Goal: Task Accomplishment & Management: Complete application form

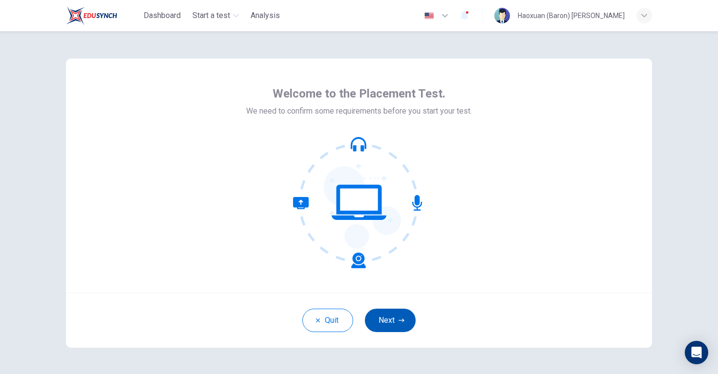
click at [391, 319] on button "Next" at bounding box center [390, 320] width 51 height 23
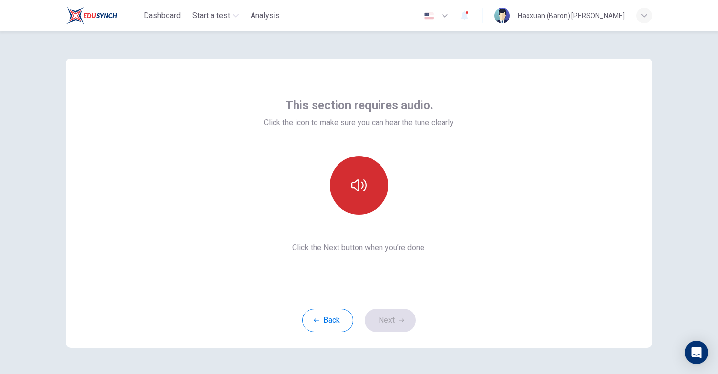
click at [368, 193] on button "button" at bounding box center [359, 185] width 59 height 59
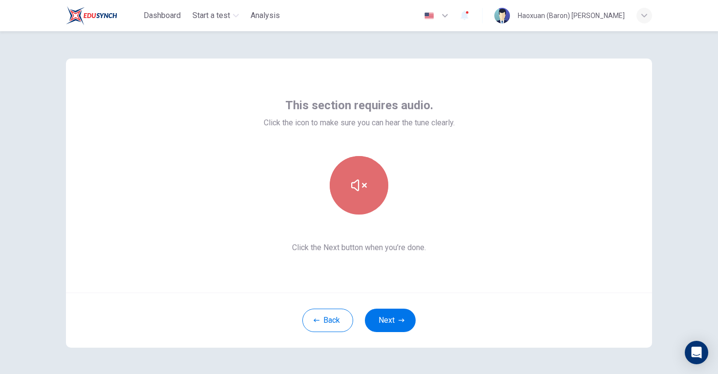
click at [369, 197] on button "button" at bounding box center [359, 185] width 59 height 59
click at [368, 193] on button "button" at bounding box center [359, 185] width 59 height 59
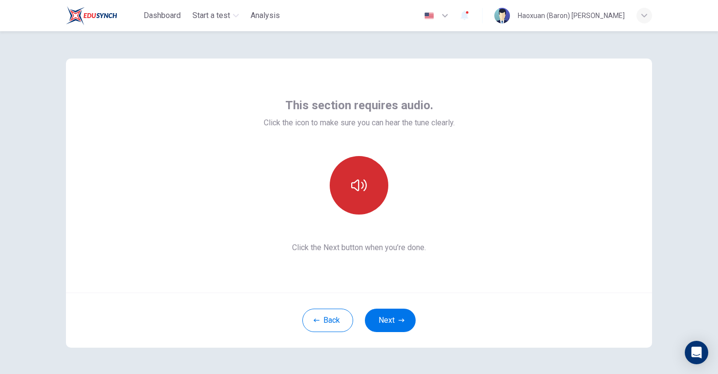
click at [369, 193] on button "button" at bounding box center [359, 185] width 59 height 59
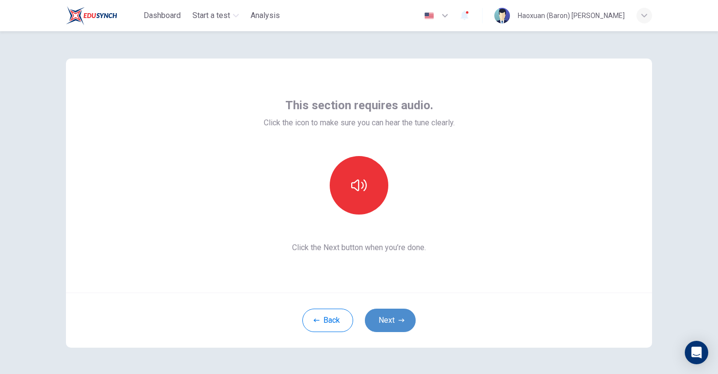
click at [401, 313] on button "Next" at bounding box center [390, 320] width 51 height 23
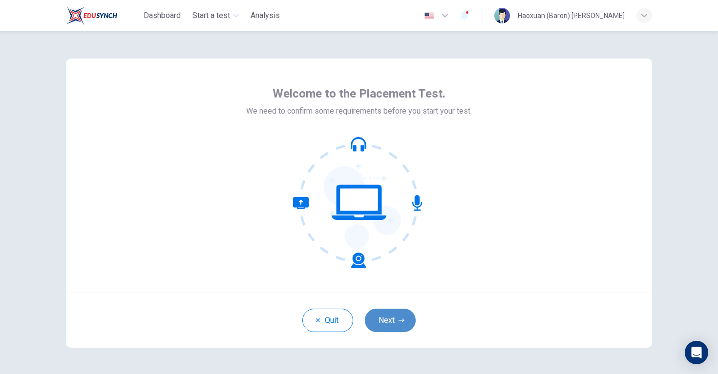
click at [383, 318] on button "Next" at bounding box center [390, 320] width 51 height 23
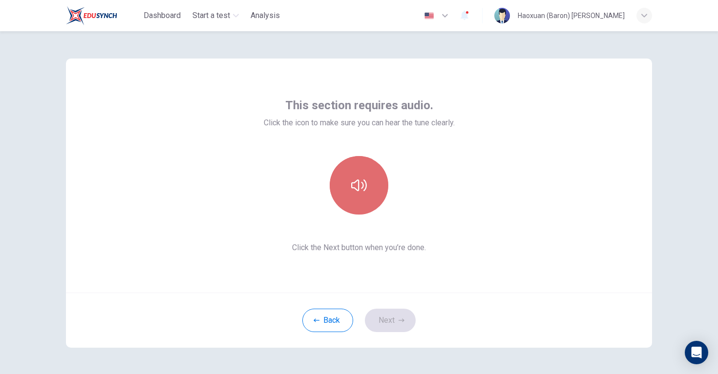
click at [369, 172] on button "button" at bounding box center [359, 185] width 59 height 59
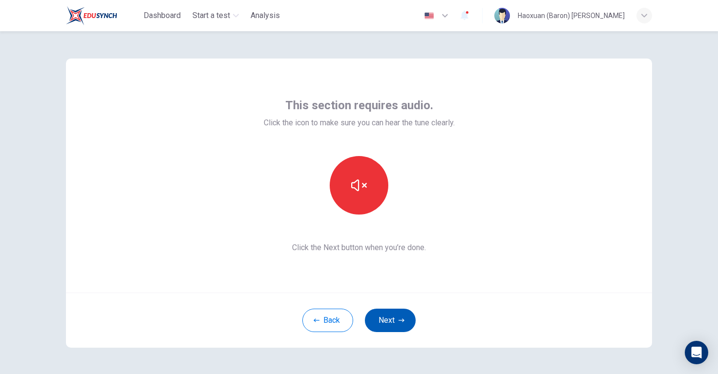
click at [386, 321] on button "Next" at bounding box center [390, 320] width 51 height 23
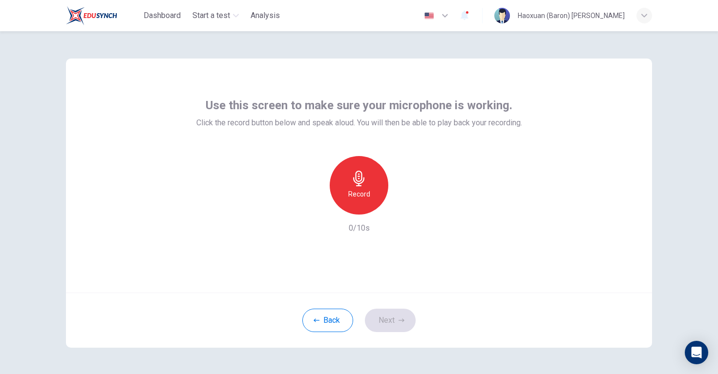
click at [364, 177] on icon "button" at bounding box center [358, 179] width 11 height 16
click at [366, 195] on div "Stop" at bounding box center [359, 185] width 59 height 59
click at [406, 209] on icon "button" at bounding box center [404, 207] width 10 height 10
click at [403, 208] on icon "button" at bounding box center [404, 207] width 10 height 10
click at [392, 317] on button "Next" at bounding box center [390, 320] width 51 height 23
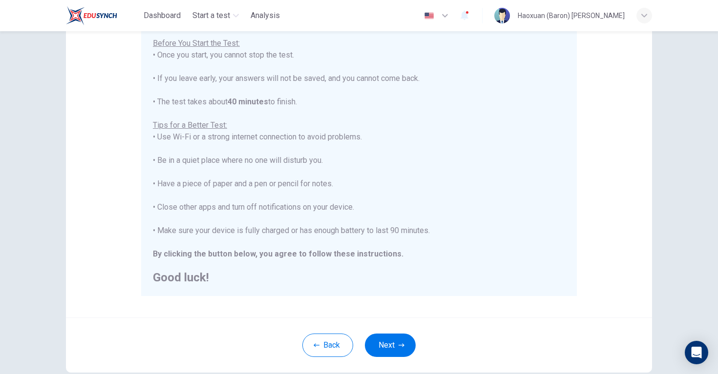
scroll to position [168, 0]
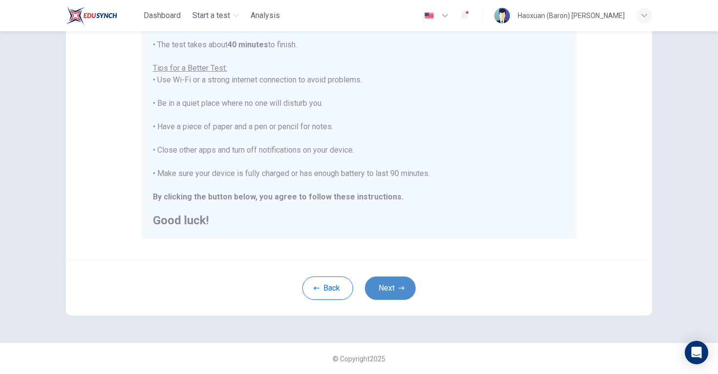
click at [389, 287] on button "Next" at bounding box center [390, 288] width 51 height 23
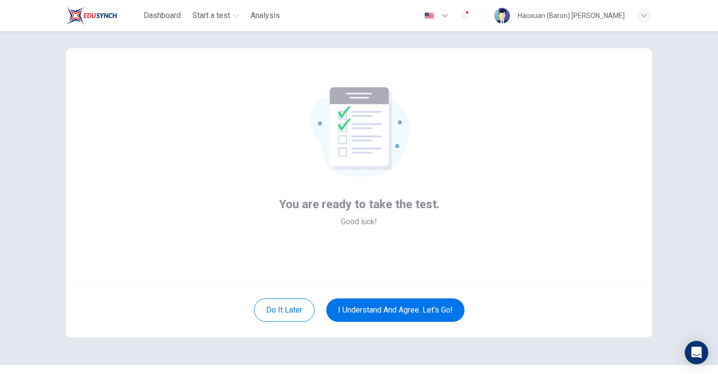
scroll to position [0, 0]
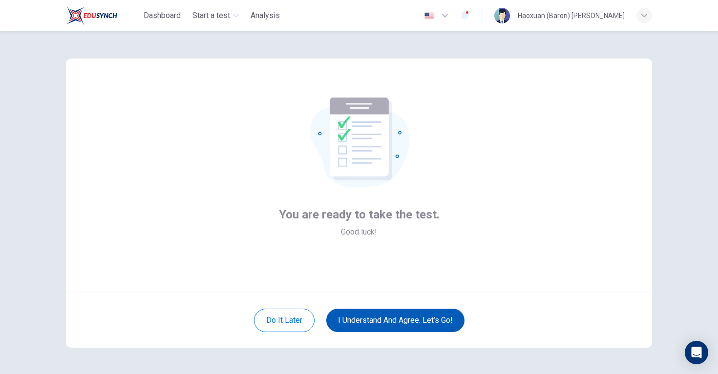
click at [372, 325] on button "I understand and agree. Let’s go!" at bounding box center [395, 320] width 138 height 23
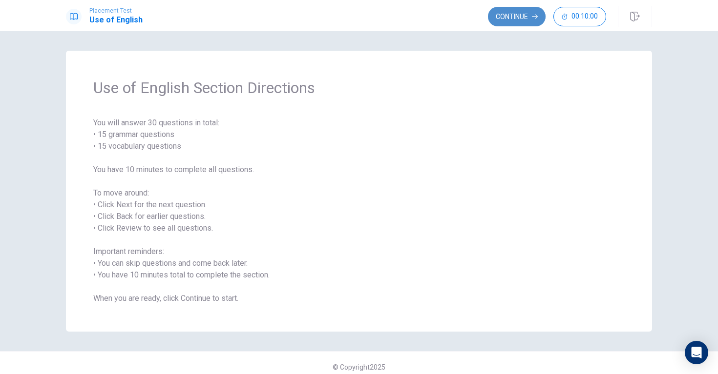
click at [514, 12] on button "Continue" at bounding box center [517, 17] width 58 height 20
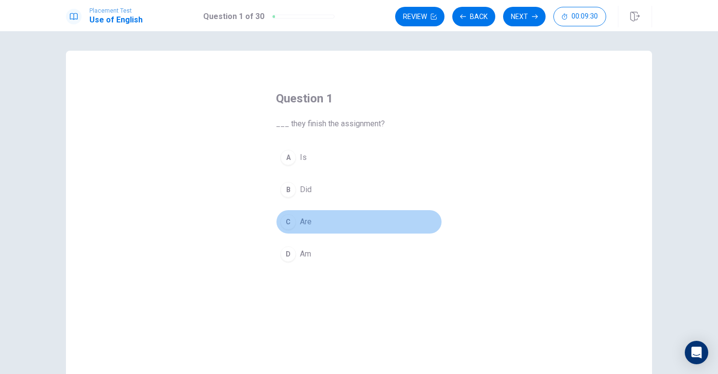
click at [292, 221] on div "C" at bounding box center [288, 222] width 16 height 16
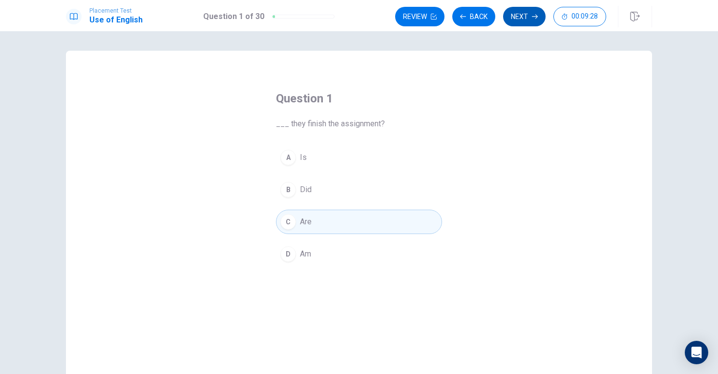
click at [519, 12] on button "Next" at bounding box center [524, 17] width 42 height 20
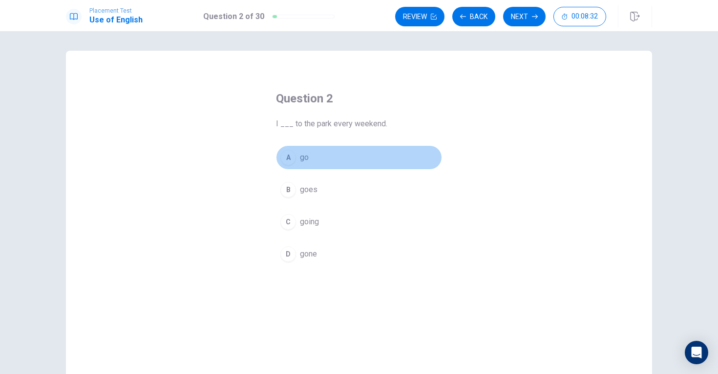
click at [301, 161] on span "go" at bounding box center [304, 158] width 9 height 12
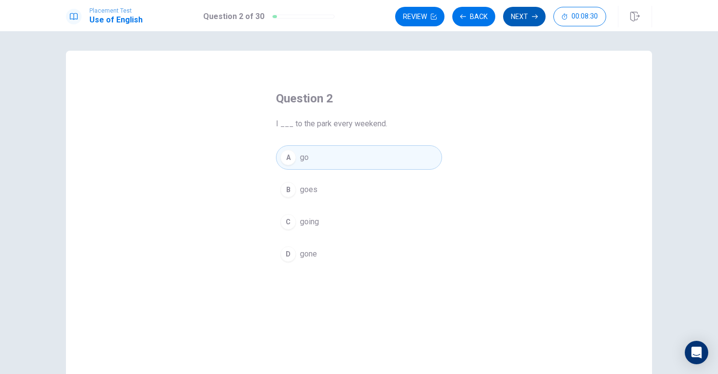
click at [523, 11] on button "Next" at bounding box center [524, 17] width 42 height 20
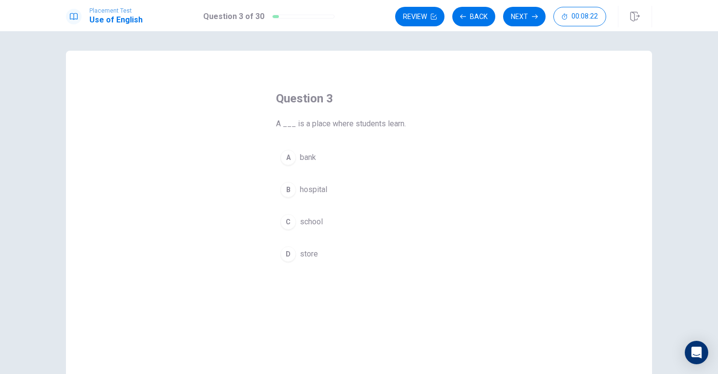
click at [313, 221] on span "school" at bounding box center [311, 222] width 23 height 12
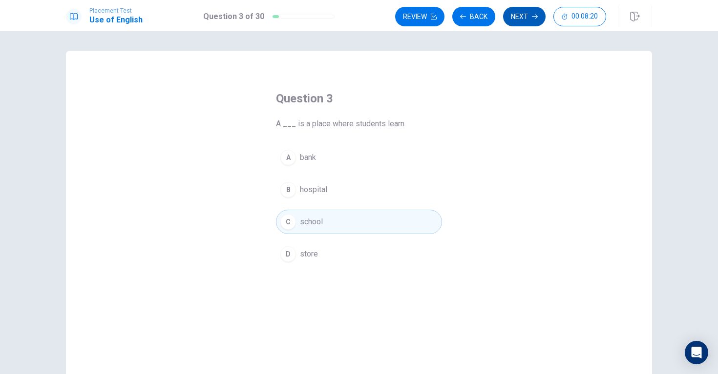
click at [519, 13] on button "Next" at bounding box center [524, 17] width 42 height 20
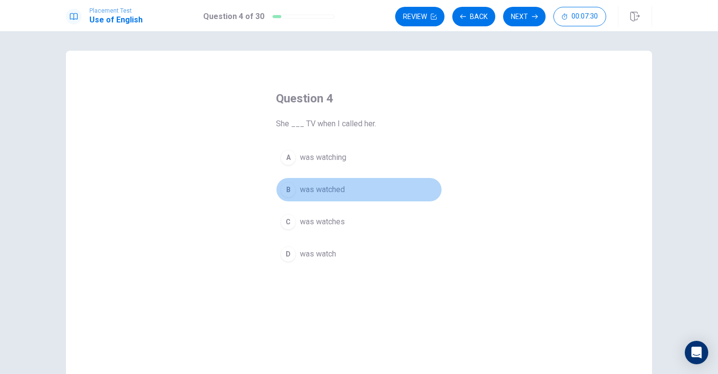
click at [332, 188] on span "was watched" at bounding box center [322, 190] width 45 height 12
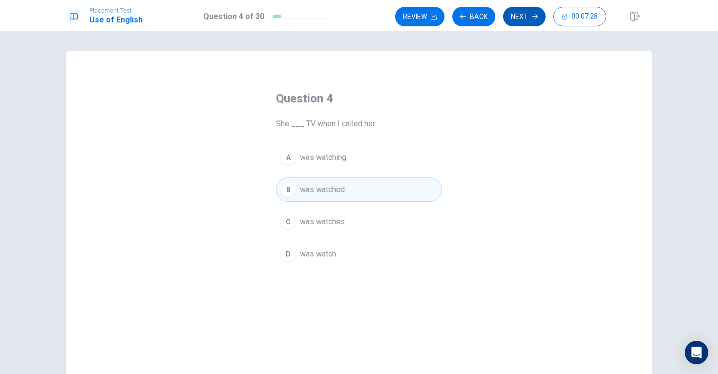
click at [523, 19] on button "Next" at bounding box center [524, 17] width 42 height 20
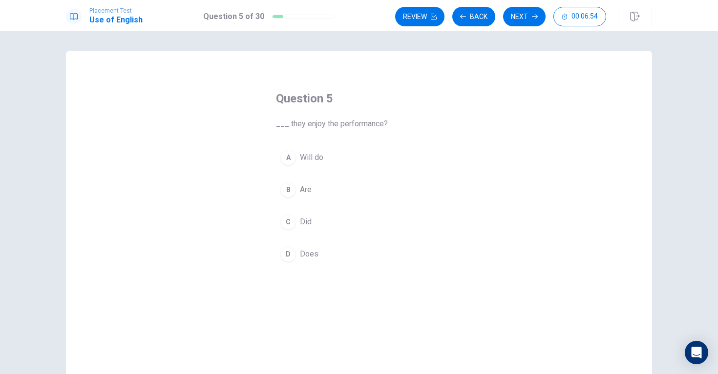
click at [307, 196] on button "B Are" at bounding box center [359, 190] width 166 height 24
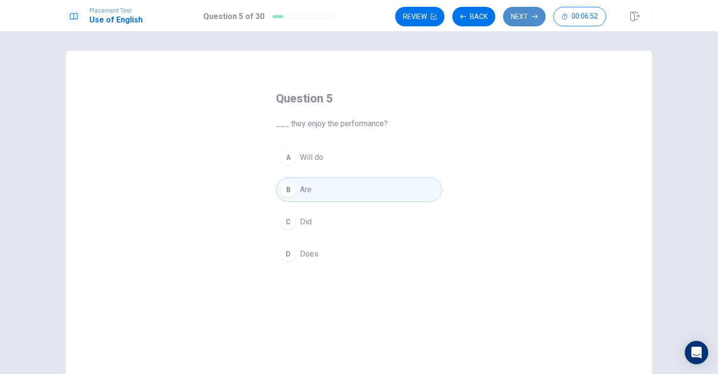
click at [525, 17] on button "Next" at bounding box center [524, 17] width 42 height 20
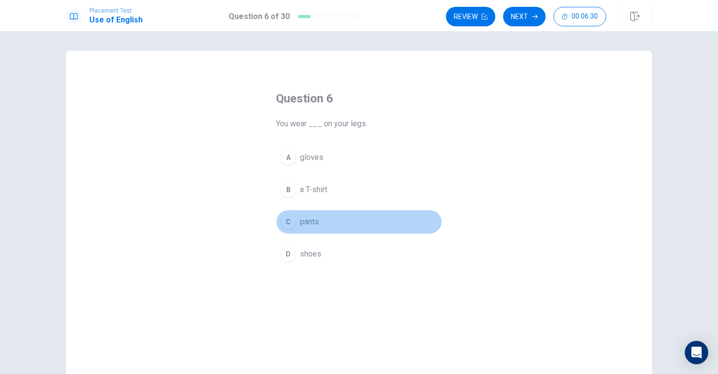
click at [301, 225] on span "pants" at bounding box center [309, 222] width 19 height 12
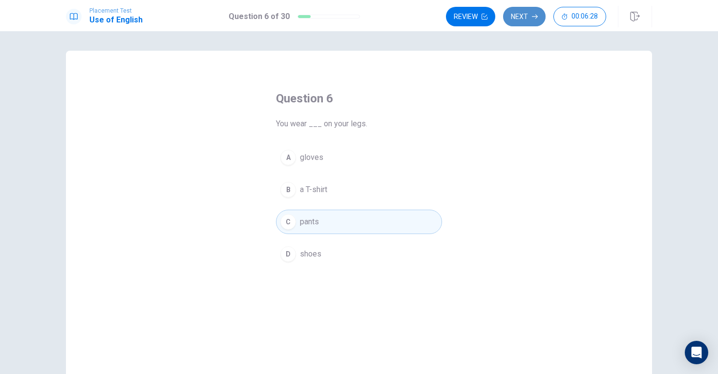
click at [528, 18] on button "Next" at bounding box center [524, 17] width 42 height 20
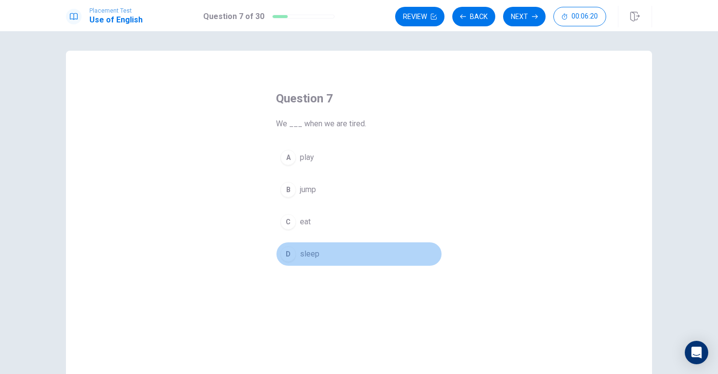
click at [309, 246] on button "D sleep" at bounding box center [359, 254] width 166 height 24
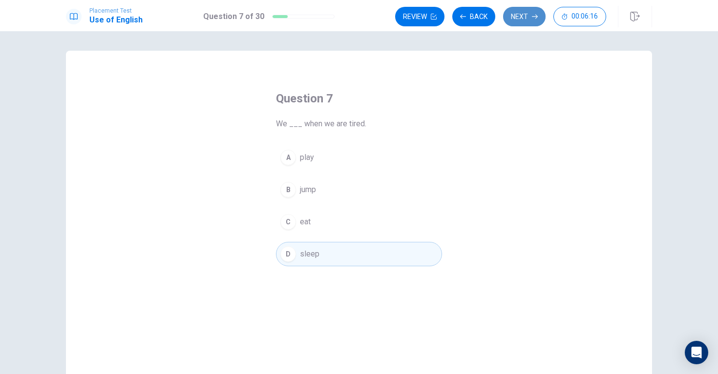
click at [517, 22] on button "Next" at bounding box center [524, 17] width 42 height 20
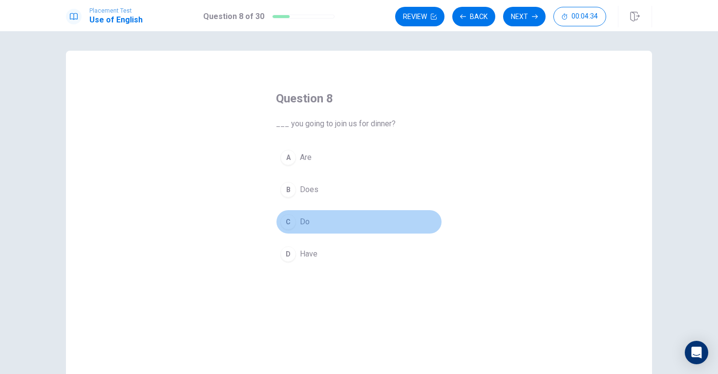
click at [303, 219] on span "Do" at bounding box center [305, 222] width 10 height 12
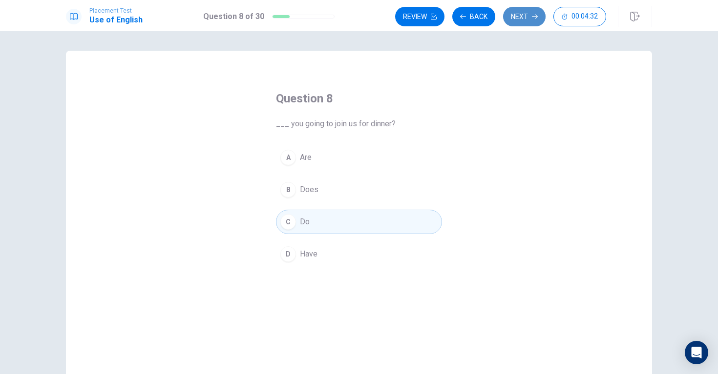
click at [510, 18] on button "Next" at bounding box center [524, 17] width 42 height 20
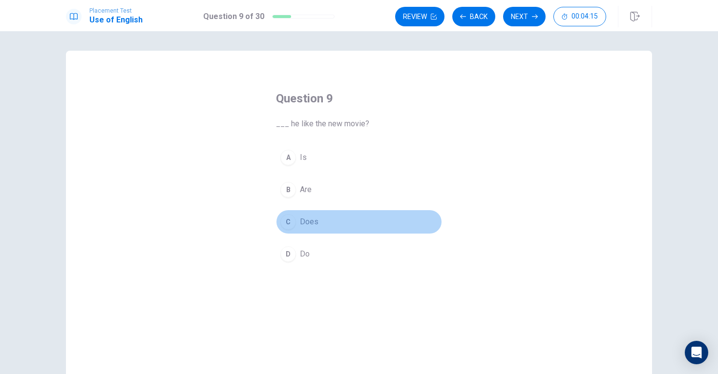
click at [305, 225] on span "Does" at bounding box center [309, 222] width 19 height 12
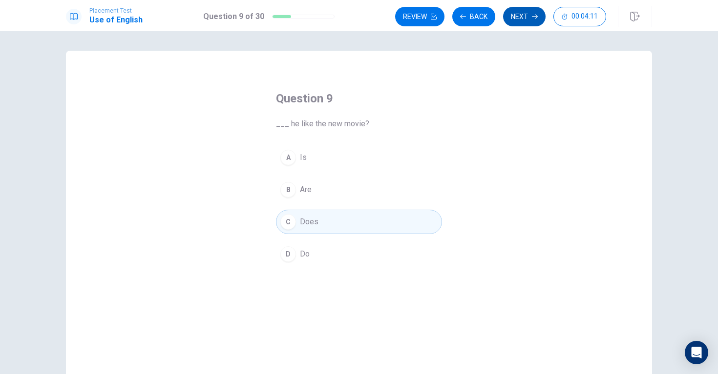
click at [525, 16] on button "Next" at bounding box center [524, 17] width 42 height 20
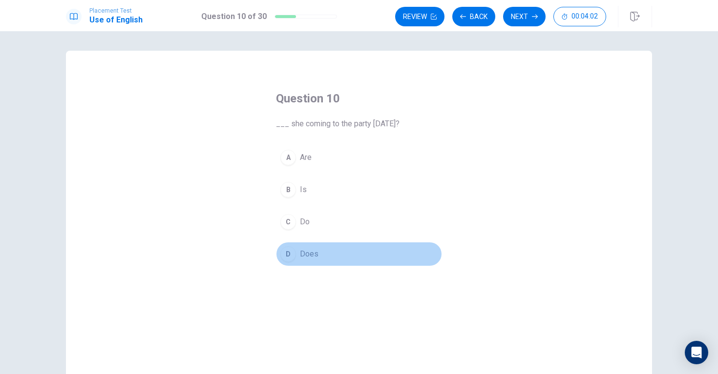
click at [309, 257] on span "Does" at bounding box center [309, 255] width 19 height 12
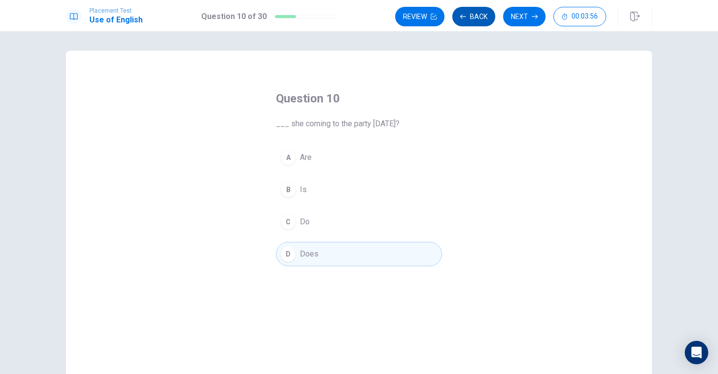
click at [472, 21] on button "Back" at bounding box center [473, 17] width 43 height 20
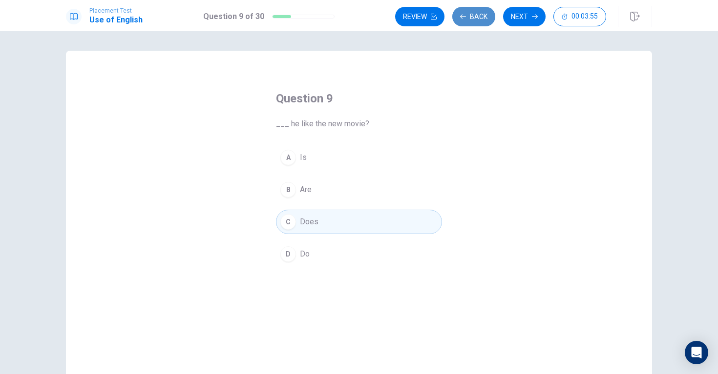
click at [472, 21] on button "Back" at bounding box center [473, 17] width 43 height 20
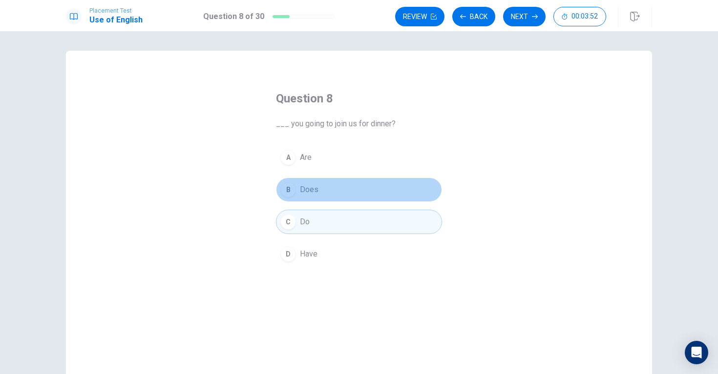
click at [323, 196] on button "B Does" at bounding box center [359, 190] width 166 height 24
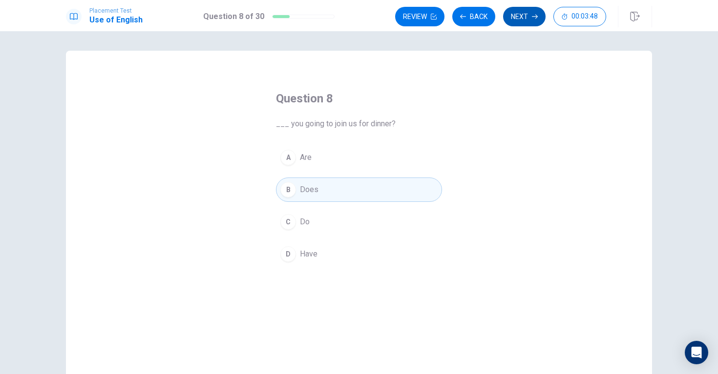
click at [526, 15] on button "Next" at bounding box center [524, 17] width 42 height 20
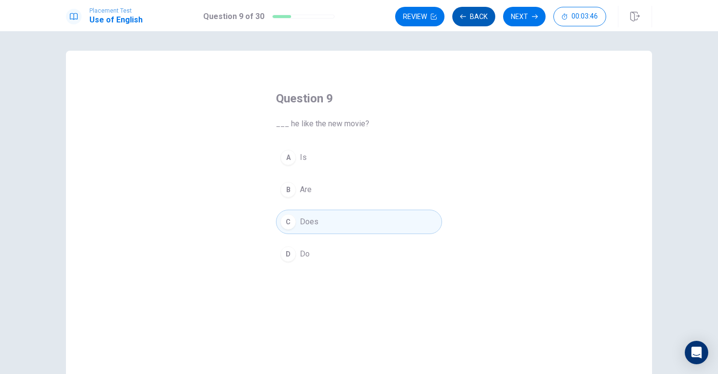
click at [462, 16] on icon "button" at bounding box center [463, 17] width 6 height 6
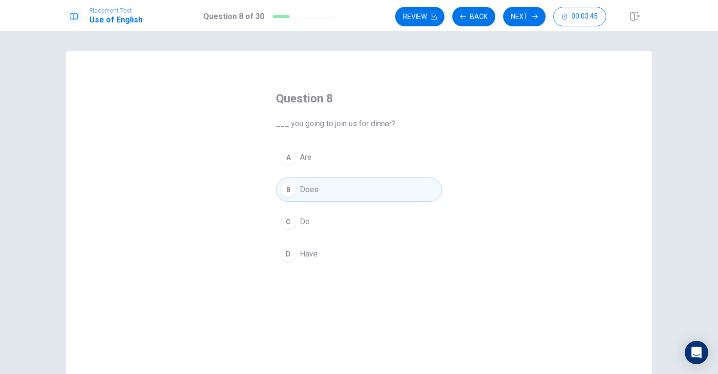
click at [321, 227] on button "C Do" at bounding box center [359, 222] width 166 height 24
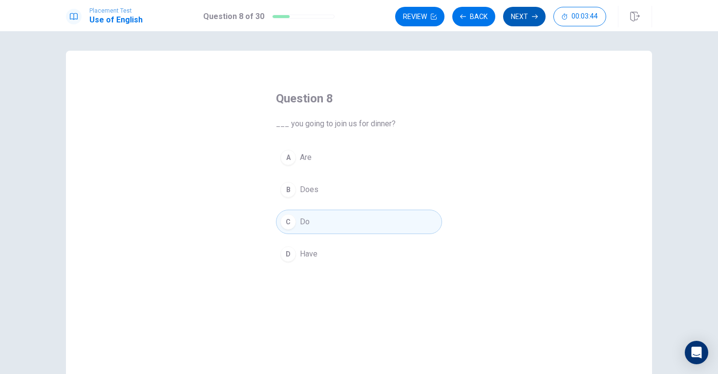
click at [520, 17] on button "Next" at bounding box center [524, 17] width 42 height 20
click at [520, 17] on div "Review Back Next 00:03:44" at bounding box center [500, 17] width 211 height 20
click at [520, 17] on button "Next" at bounding box center [524, 17] width 42 height 20
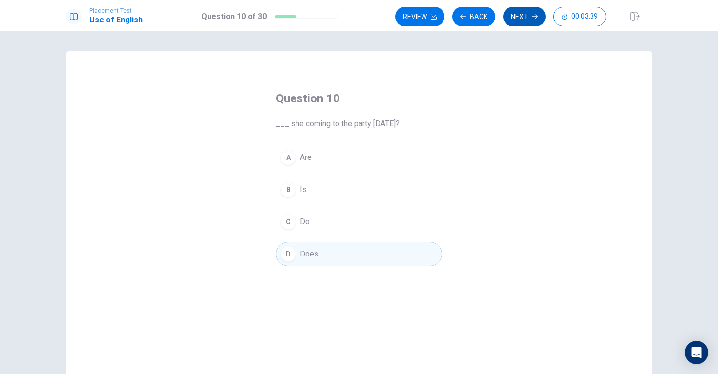
click at [521, 12] on button "Next" at bounding box center [524, 17] width 42 height 20
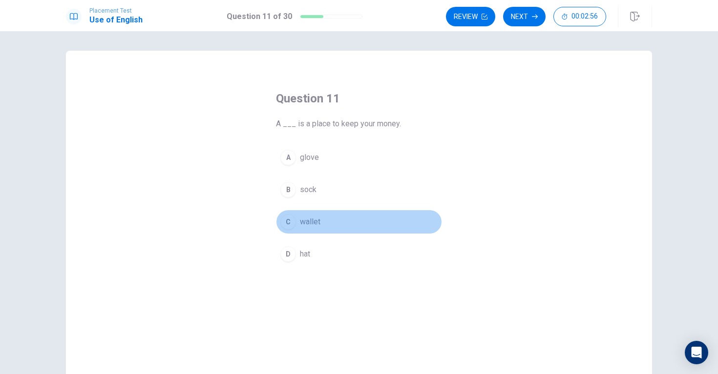
click at [299, 223] on button "C wallet" at bounding box center [359, 222] width 166 height 24
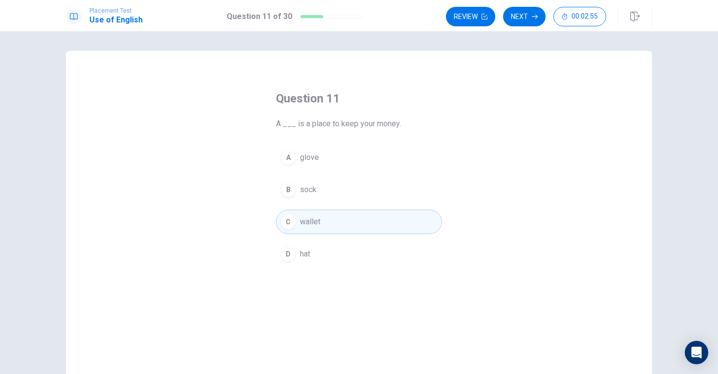
click at [308, 151] on button "A glove" at bounding box center [359, 157] width 166 height 24
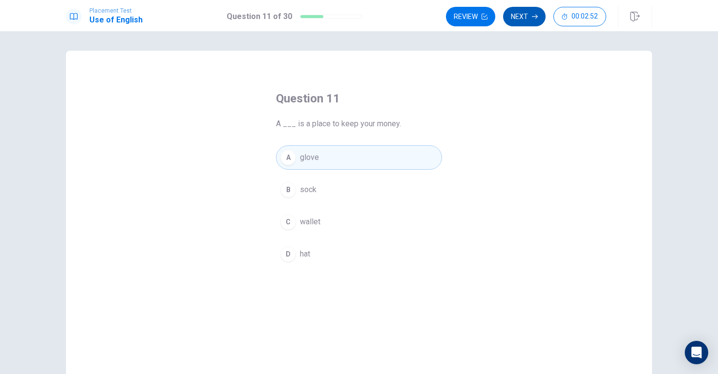
click at [524, 14] on button "Next" at bounding box center [524, 17] width 42 height 20
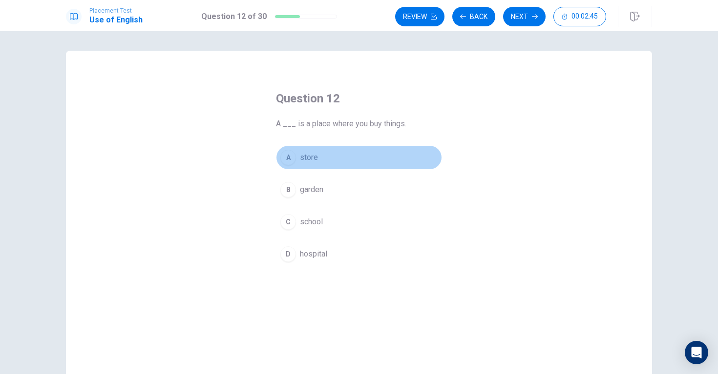
click at [316, 162] on span "store" at bounding box center [309, 158] width 18 height 12
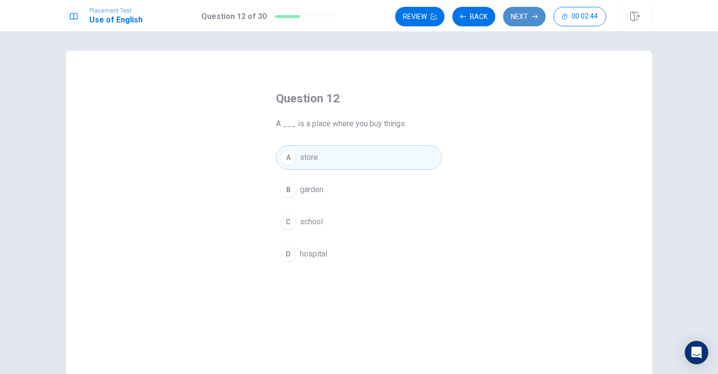
click at [522, 15] on button "Next" at bounding box center [524, 17] width 42 height 20
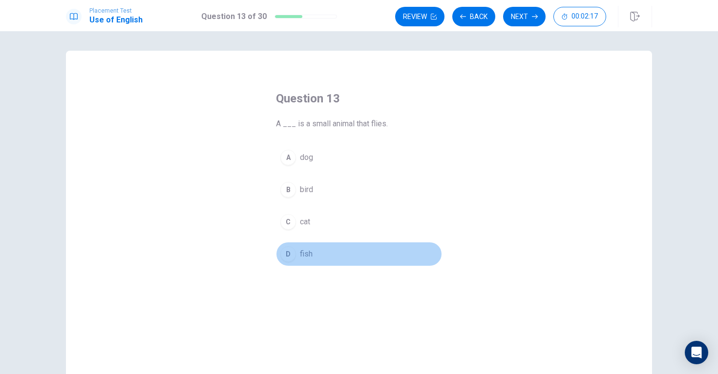
click at [304, 253] on span "fish" at bounding box center [306, 255] width 13 height 12
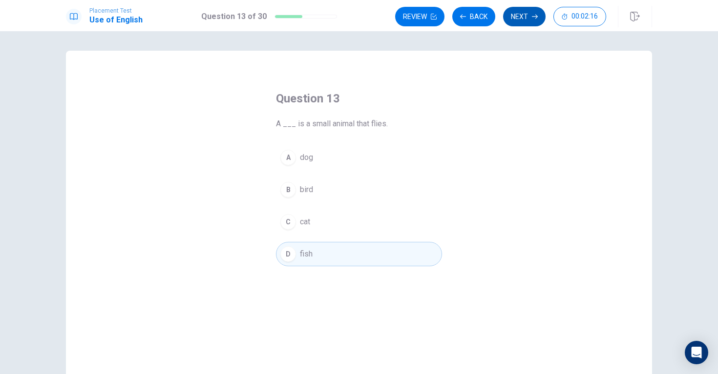
click at [524, 20] on button "Next" at bounding box center [524, 17] width 42 height 20
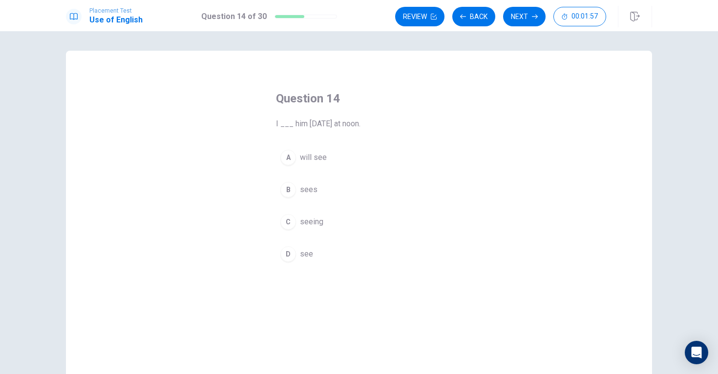
click at [317, 154] on span "will see" at bounding box center [313, 158] width 27 height 12
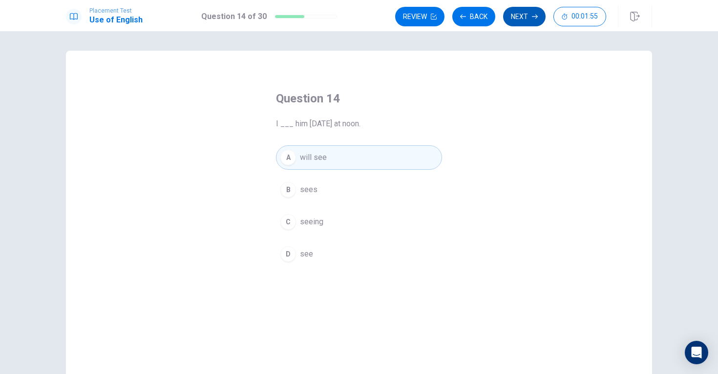
click at [519, 15] on button "Next" at bounding box center [524, 17] width 42 height 20
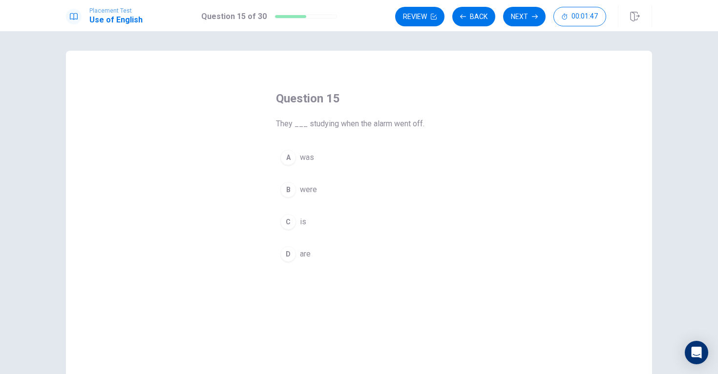
click at [307, 255] on span "are" at bounding box center [305, 255] width 11 height 12
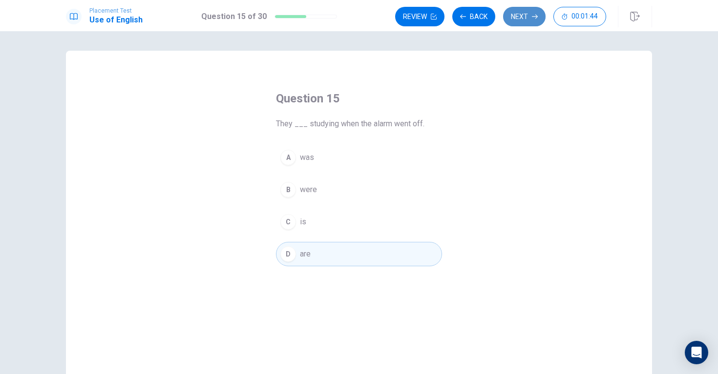
click at [522, 17] on button "Next" at bounding box center [524, 17] width 42 height 20
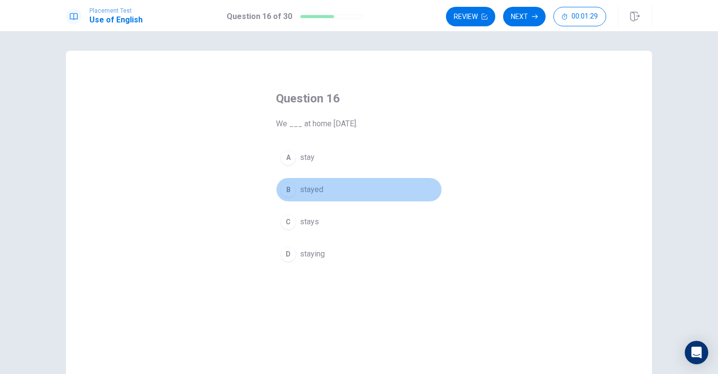
click at [311, 189] on span "stayed" at bounding box center [311, 190] width 23 height 12
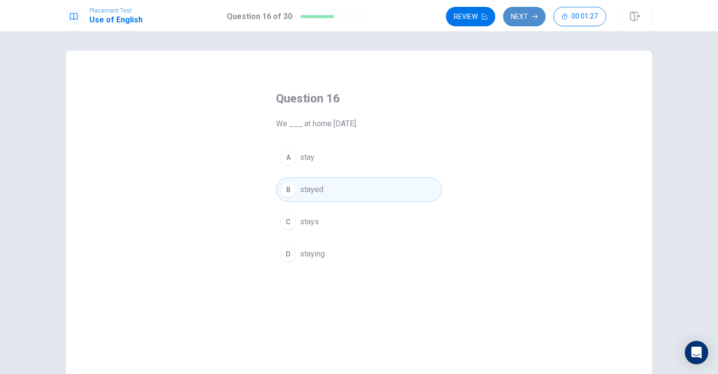
click at [517, 21] on button "Next" at bounding box center [524, 17] width 42 height 20
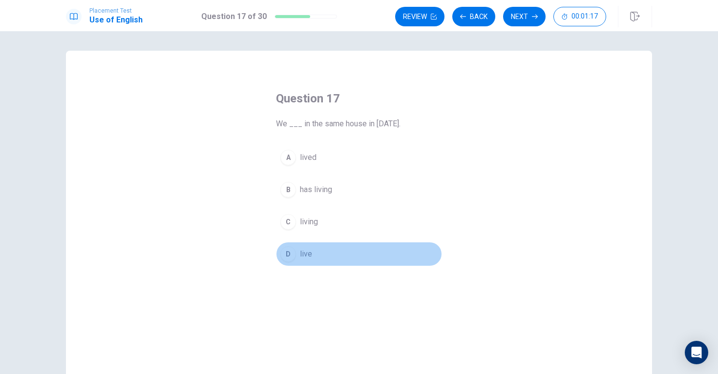
click at [319, 252] on button "D live" at bounding box center [359, 254] width 166 height 24
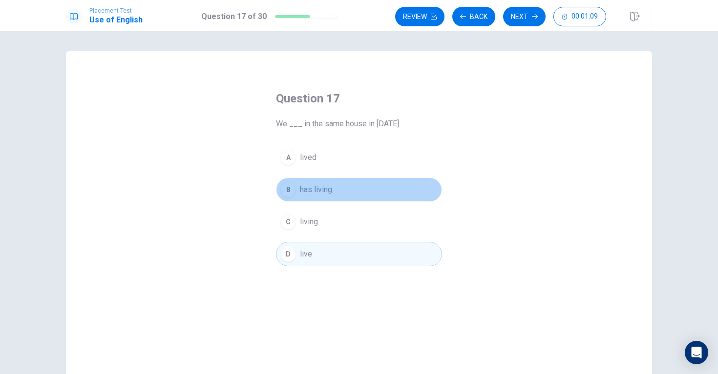
click at [330, 193] on span "has living" at bounding box center [316, 190] width 32 height 12
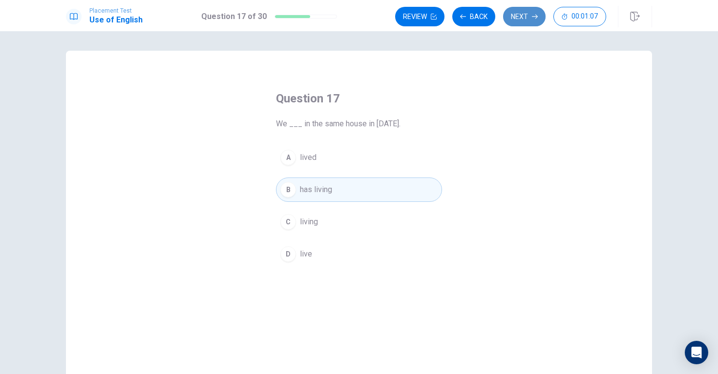
click at [525, 20] on button "Next" at bounding box center [524, 17] width 42 height 20
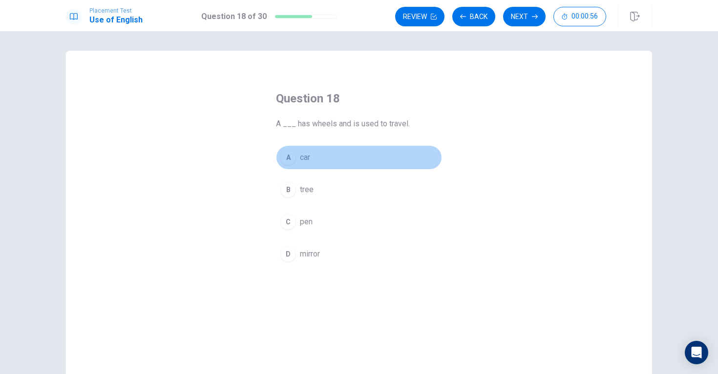
click at [298, 157] on button "A car" at bounding box center [359, 157] width 166 height 24
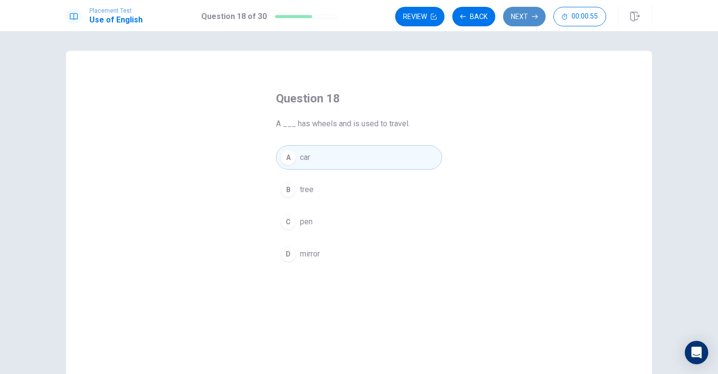
click at [519, 20] on button "Next" at bounding box center [524, 17] width 42 height 20
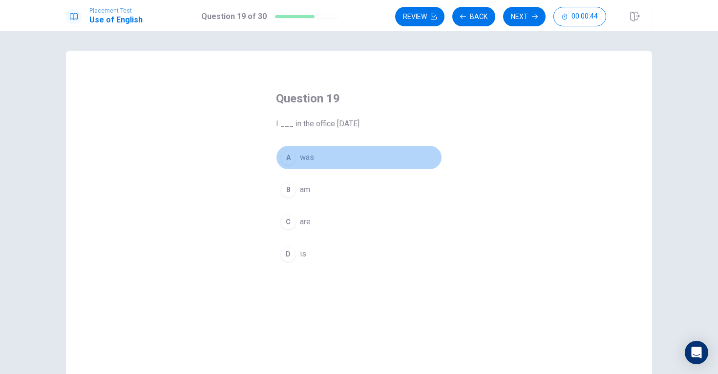
click at [304, 151] on button "A was" at bounding box center [359, 157] width 166 height 24
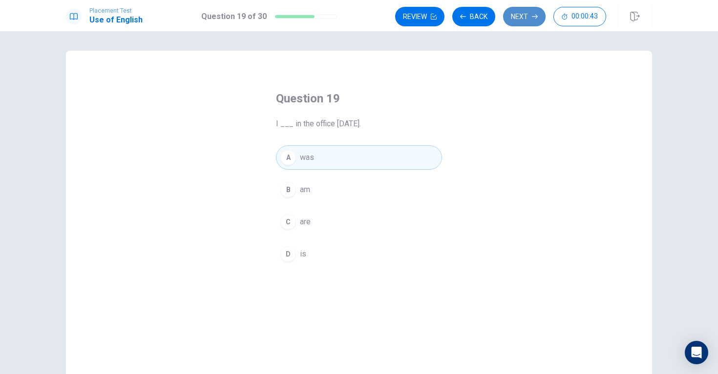
click at [522, 13] on button "Next" at bounding box center [524, 17] width 42 height 20
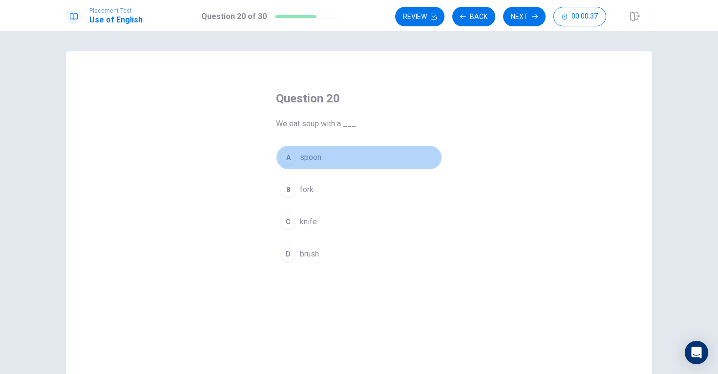
click at [312, 161] on span "spoon" at bounding box center [310, 158] width 21 height 12
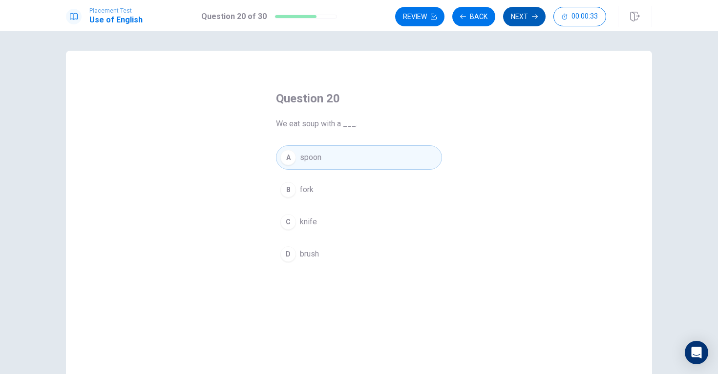
click at [512, 11] on button "Next" at bounding box center [524, 17] width 42 height 20
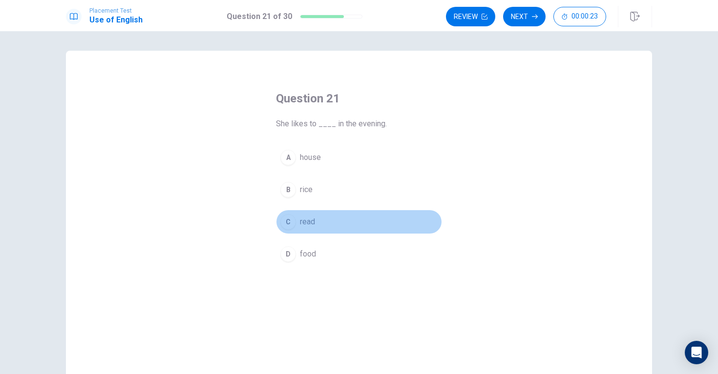
click at [310, 218] on span "read" at bounding box center [307, 222] width 15 height 12
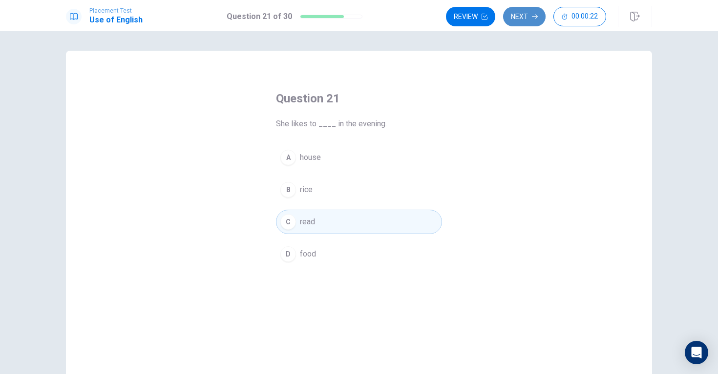
click at [529, 23] on button "Next" at bounding box center [524, 17] width 42 height 20
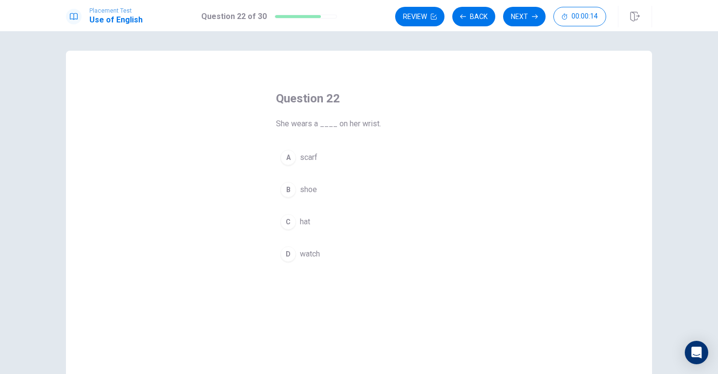
click at [308, 191] on span "shoe" at bounding box center [308, 190] width 17 height 12
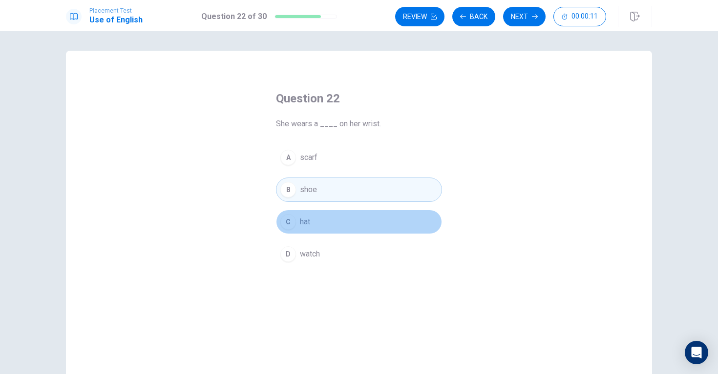
click at [303, 225] on span "hat" at bounding box center [305, 222] width 10 height 12
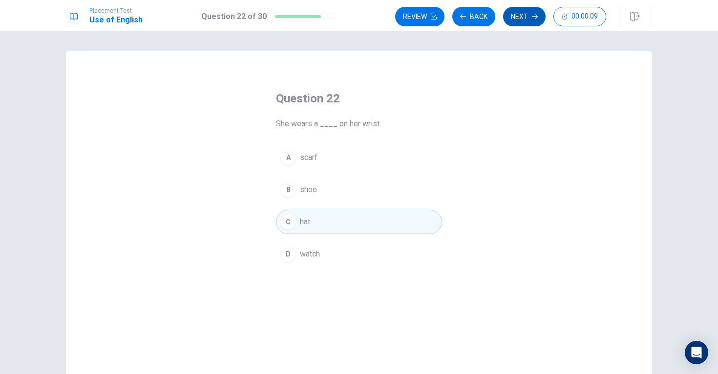
click at [518, 10] on button "Next" at bounding box center [524, 17] width 42 height 20
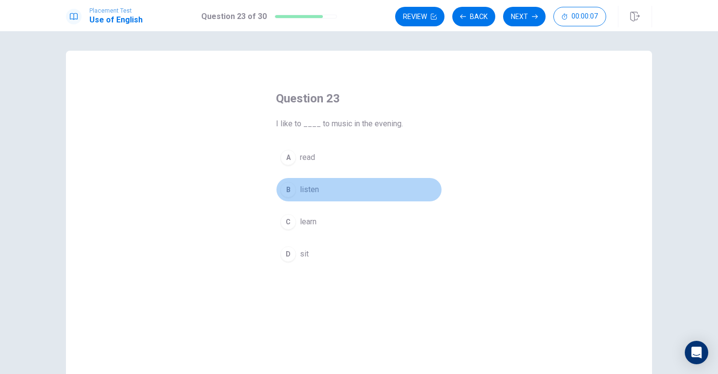
click at [308, 189] on span "listen" at bounding box center [309, 190] width 19 height 12
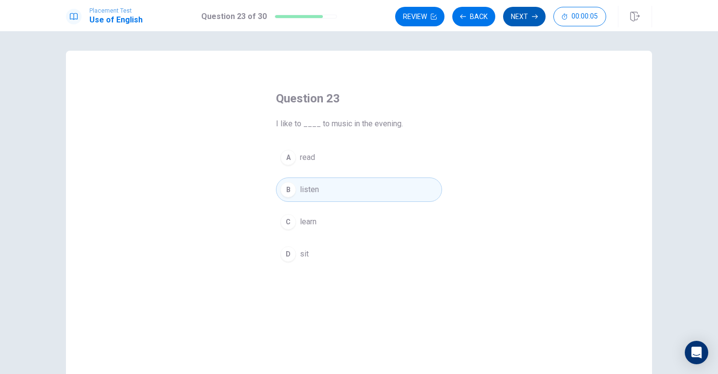
click at [523, 18] on button "Next" at bounding box center [524, 17] width 42 height 20
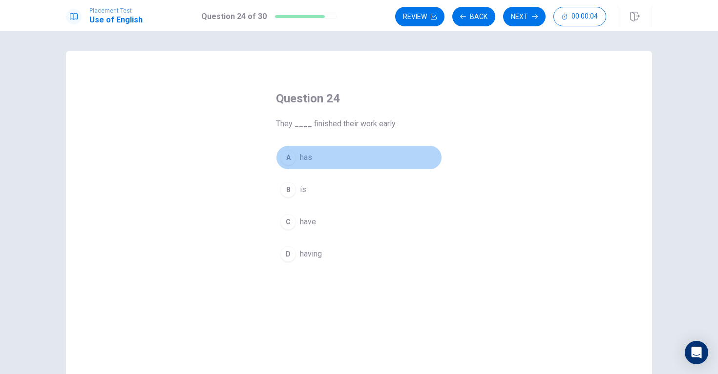
click at [316, 159] on button "A has" at bounding box center [359, 157] width 166 height 24
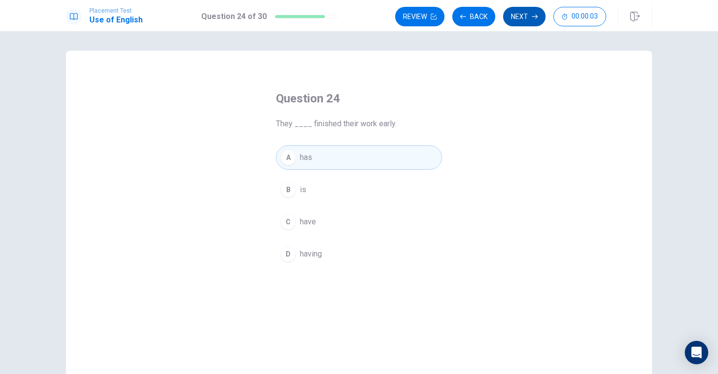
click at [515, 13] on button "Next" at bounding box center [524, 17] width 42 height 20
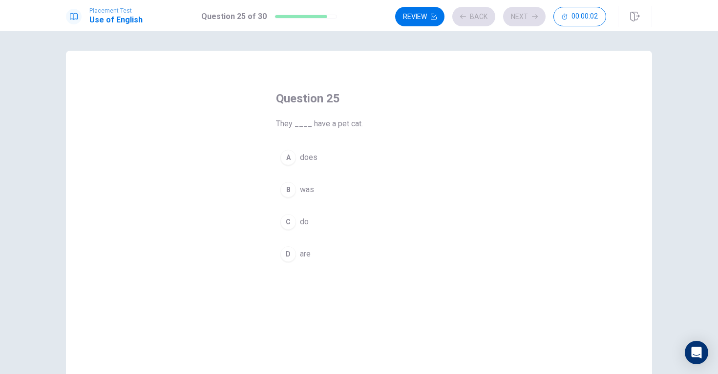
click at [318, 195] on button "B was" at bounding box center [359, 190] width 166 height 24
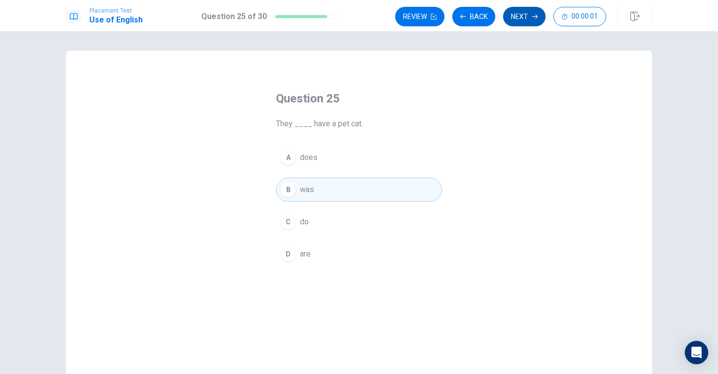
click at [522, 14] on button "Next" at bounding box center [524, 17] width 42 height 20
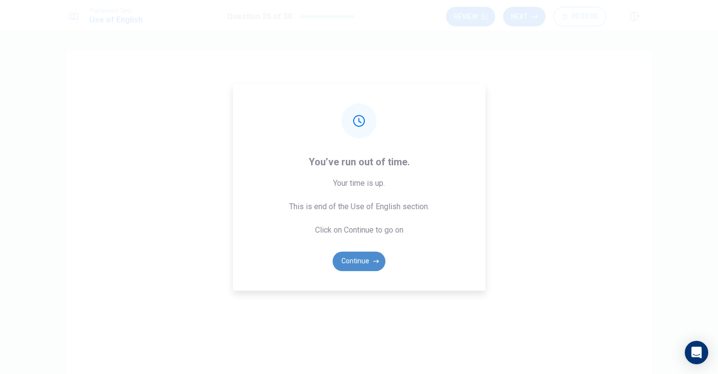
click at [365, 259] on button "Continue" at bounding box center [359, 262] width 53 height 20
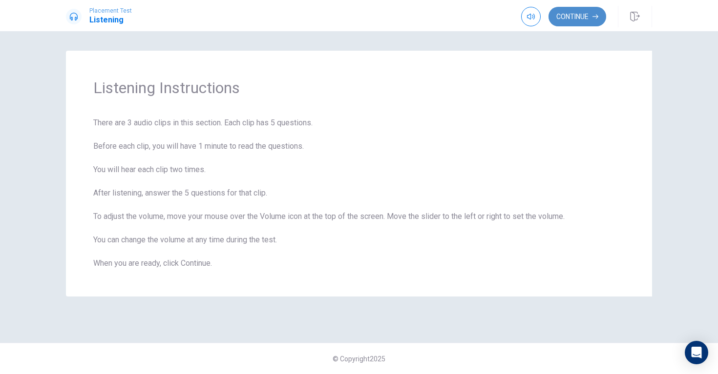
click at [574, 14] on button "Continue" at bounding box center [577, 17] width 58 height 20
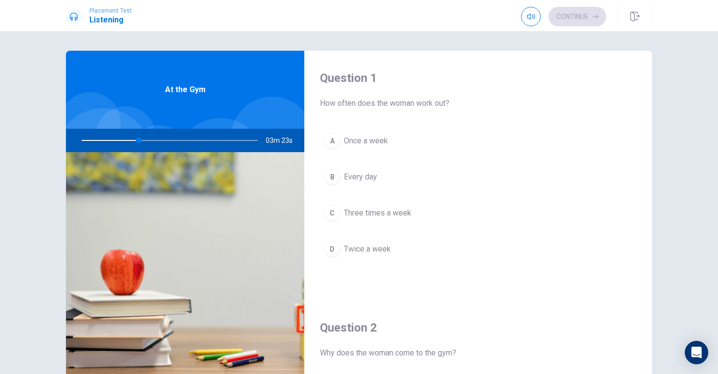
click at [384, 212] on span "Three times a week" at bounding box center [377, 214] width 67 height 12
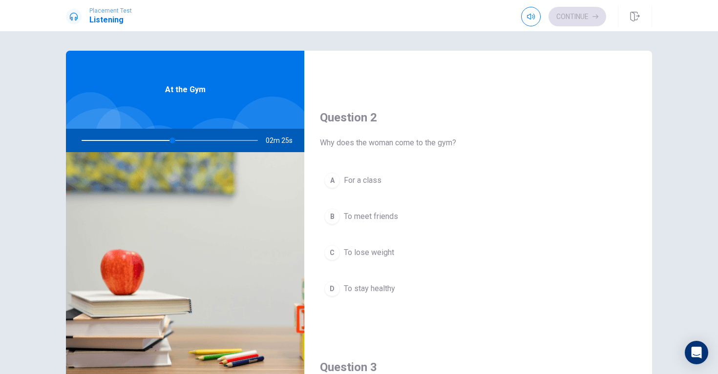
scroll to position [213, 0]
click at [361, 176] on span "For a class" at bounding box center [363, 178] width 38 height 12
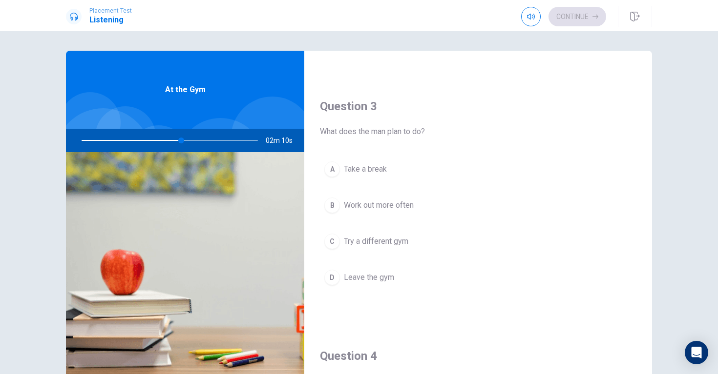
scroll to position [473, 0]
click at [380, 198] on span "Work out more often" at bounding box center [379, 204] width 70 height 12
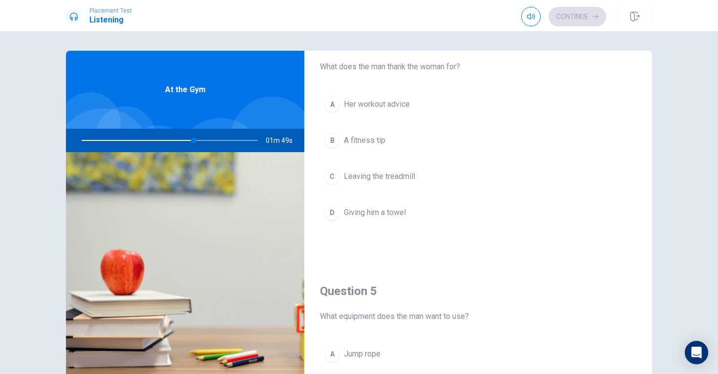
scroll to position [764, 0]
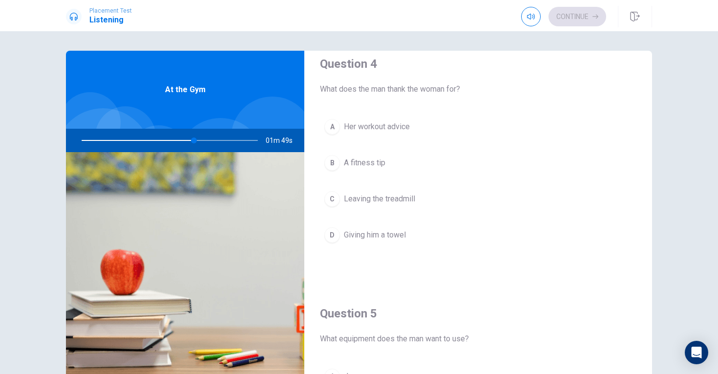
click at [398, 131] on span "Her workout advice" at bounding box center [377, 127] width 66 height 12
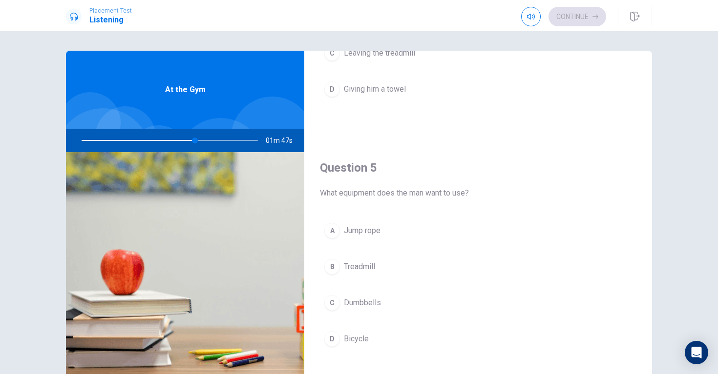
scroll to position [911, 0]
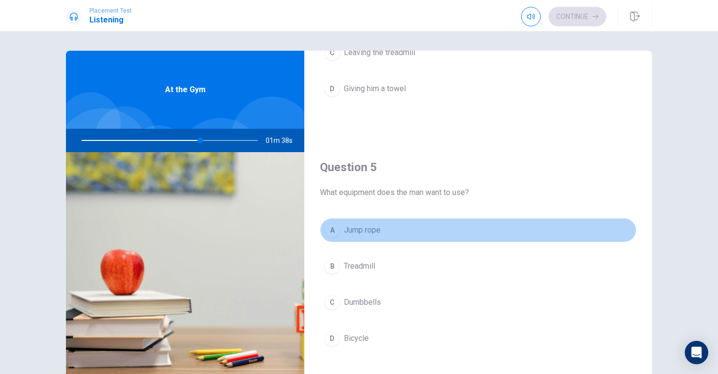
click at [363, 232] on span "Jump rope" at bounding box center [362, 231] width 37 height 12
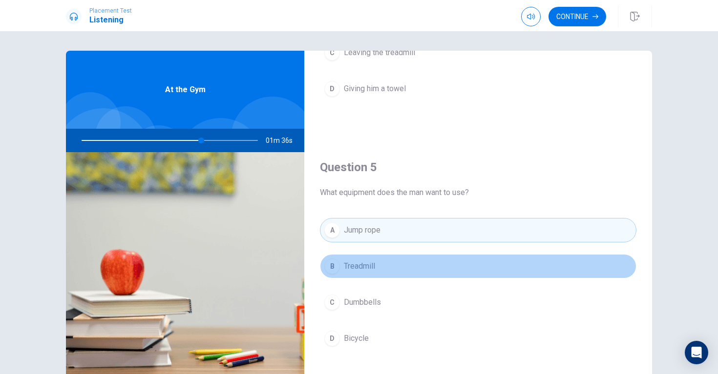
click at [374, 265] on span "Treadmill" at bounding box center [359, 267] width 31 height 12
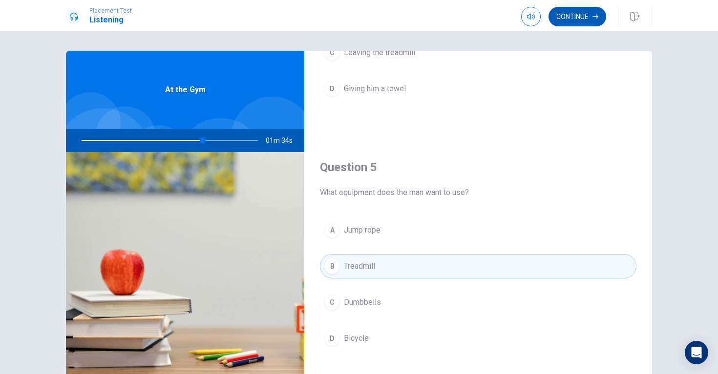
click at [583, 17] on button "Continue" at bounding box center [577, 17] width 58 height 20
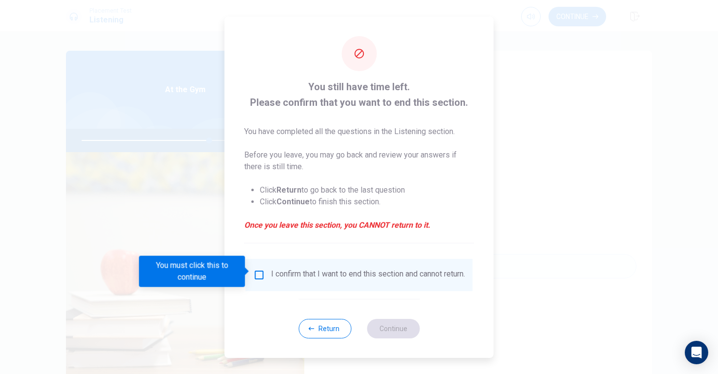
click at [325, 342] on div "Return Continue" at bounding box center [358, 328] width 121 height 59
click at [328, 337] on button "Return" at bounding box center [324, 329] width 53 height 20
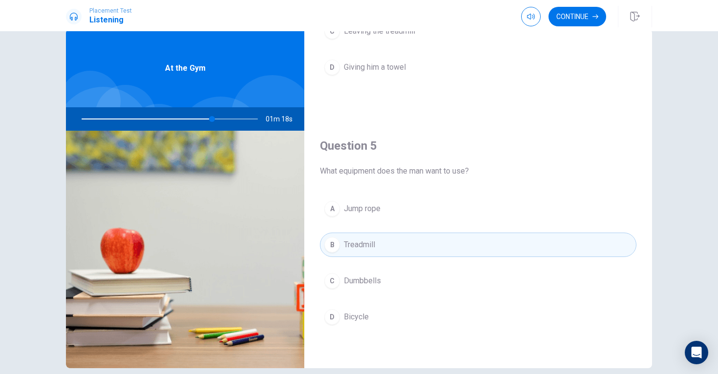
scroll to position [0, 0]
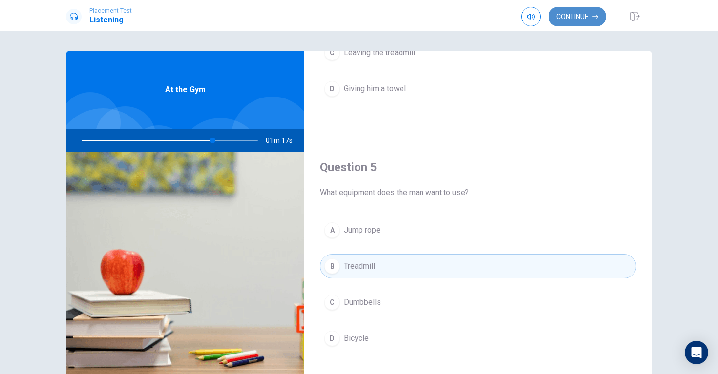
click at [585, 13] on button "Continue" at bounding box center [577, 17] width 58 height 20
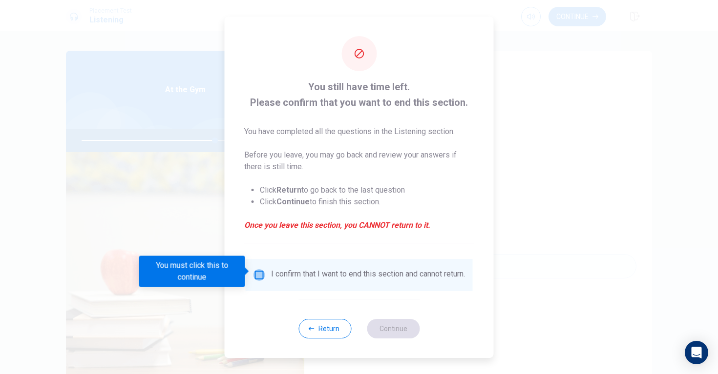
click at [258, 272] on input "You must click this to continue" at bounding box center [259, 276] width 12 height 12
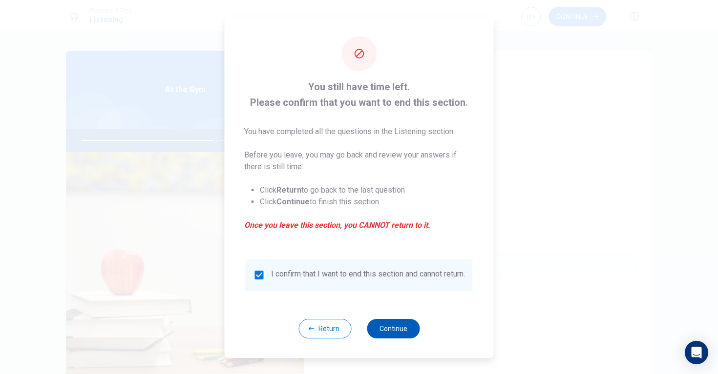
click at [395, 337] on button "Continue" at bounding box center [393, 329] width 53 height 20
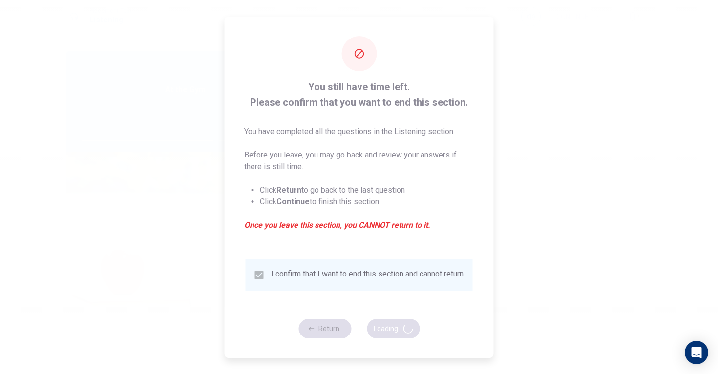
type input "77"
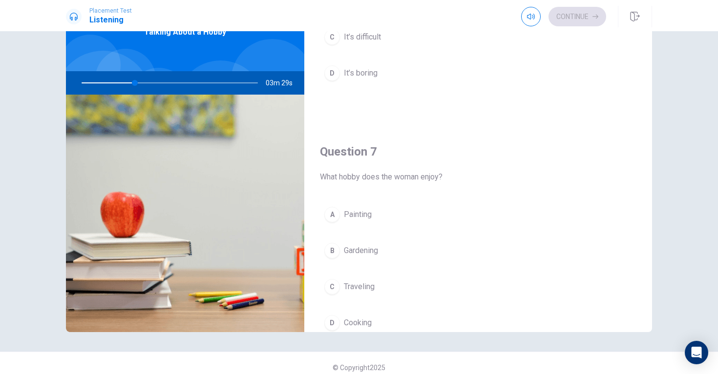
scroll to position [120, 0]
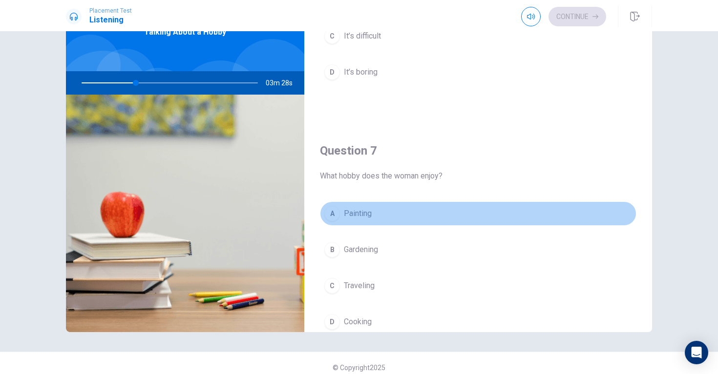
click at [361, 215] on span "Painting" at bounding box center [358, 214] width 28 height 12
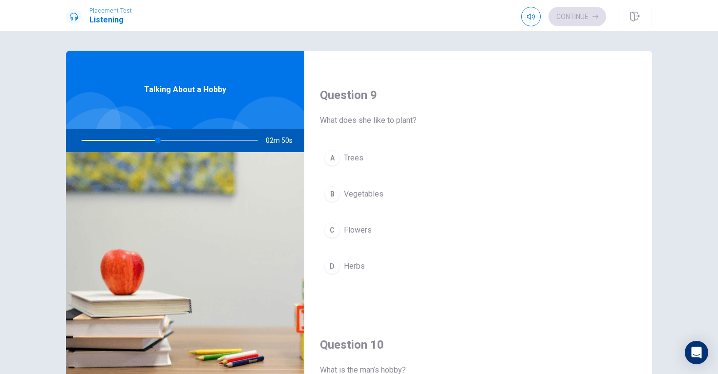
scroll to position [734, 0]
click at [353, 229] on span "Flowers" at bounding box center [358, 229] width 28 height 12
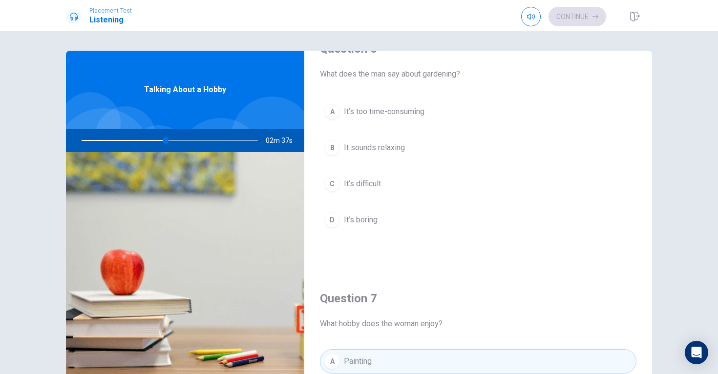
scroll to position [0, 0]
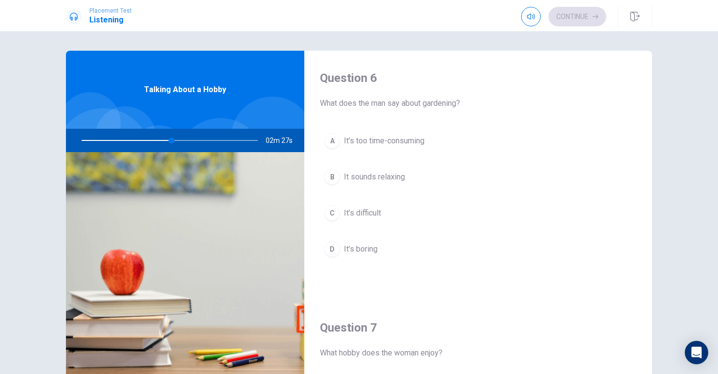
click at [385, 180] on span "It sounds relaxing" at bounding box center [374, 177] width 61 height 12
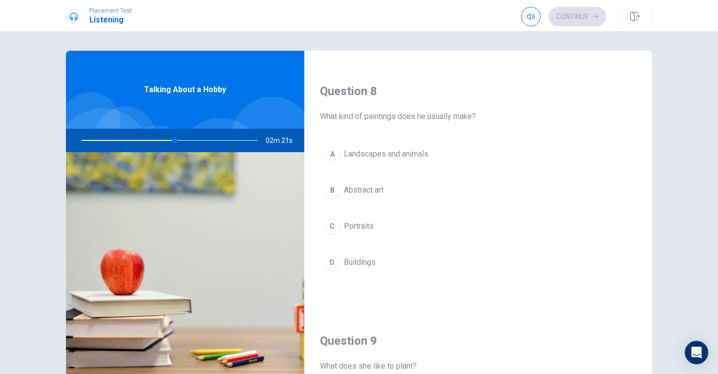
scroll to position [472, 0]
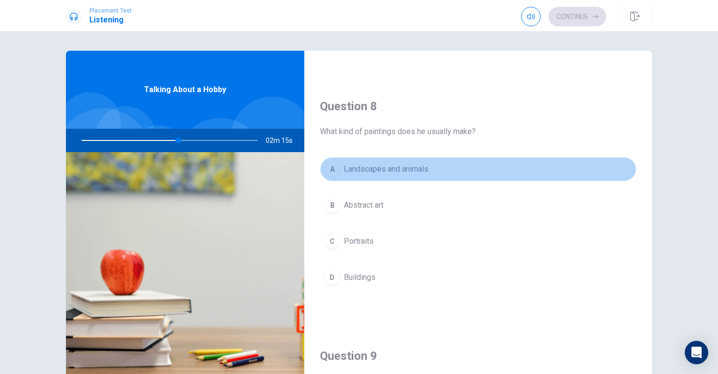
click at [399, 181] on button "A Landscapes and animals" at bounding box center [478, 169] width 316 height 24
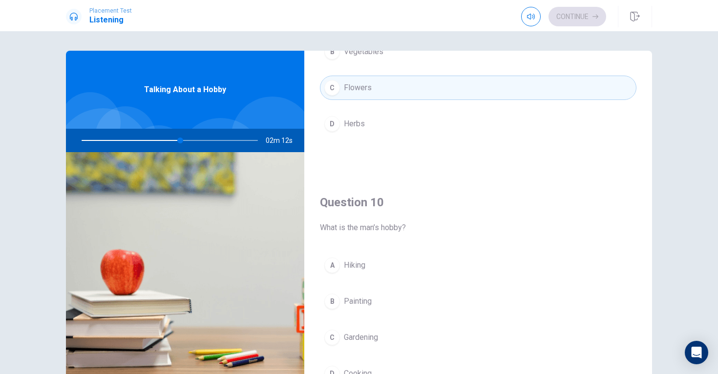
scroll to position [911, 0]
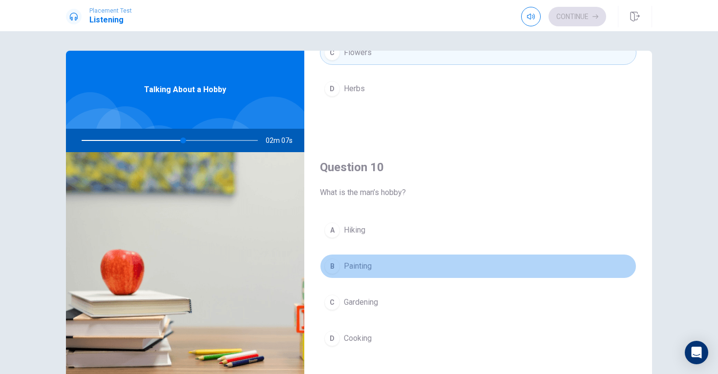
click at [355, 268] on span "Painting" at bounding box center [358, 267] width 28 height 12
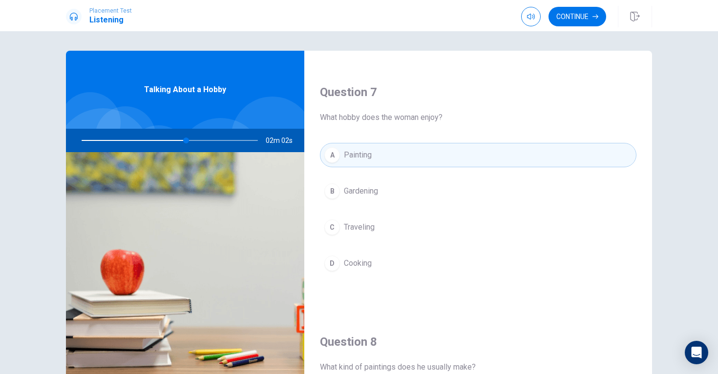
scroll to position [235, 0]
click at [374, 183] on button "B Gardening" at bounding box center [478, 192] width 316 height 24
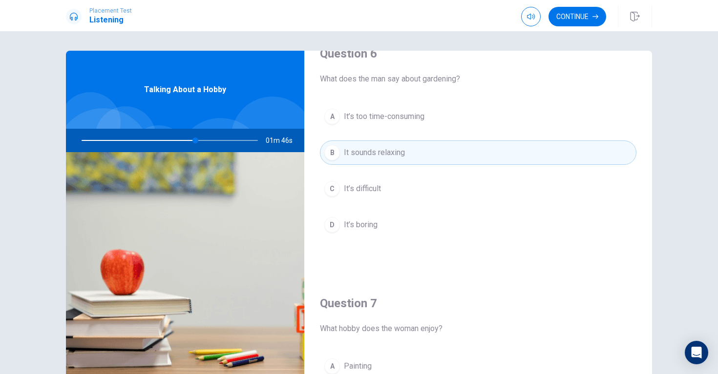
scroll to position [0, 0]
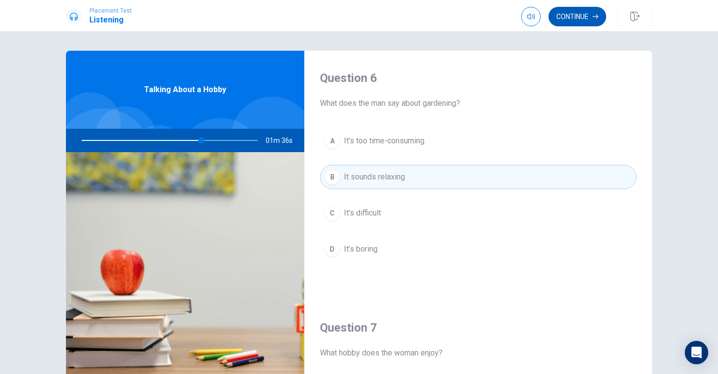
click at [568, 21] on button "Continue" at bounding box center [577, 17] width 58 height 20
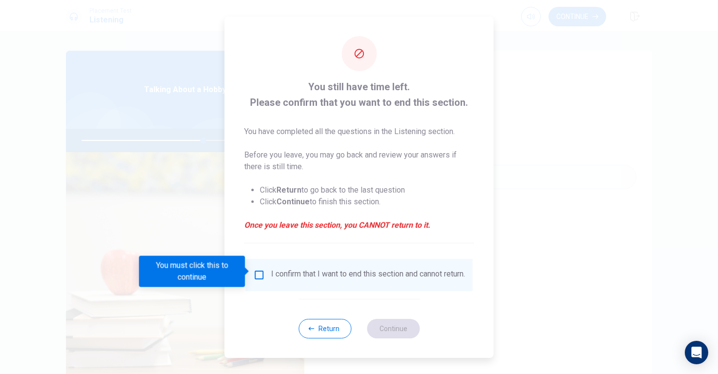
click at [264, 264] on div "I confirm that I want to end this section and cannot return." at bounding box center [359, 275] width 227 height 32
click at [259, 270] on input "You must click this to continue" at bounding box center [259, 276] width 12 height 12
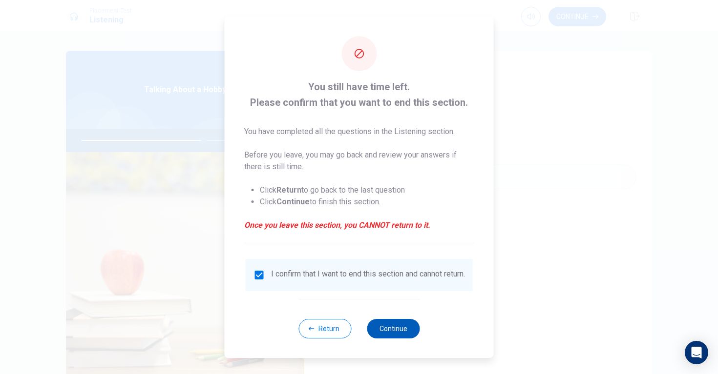
click at [389, 334] on button "Continue" at bounding box center [393, 329] width 53 height 20
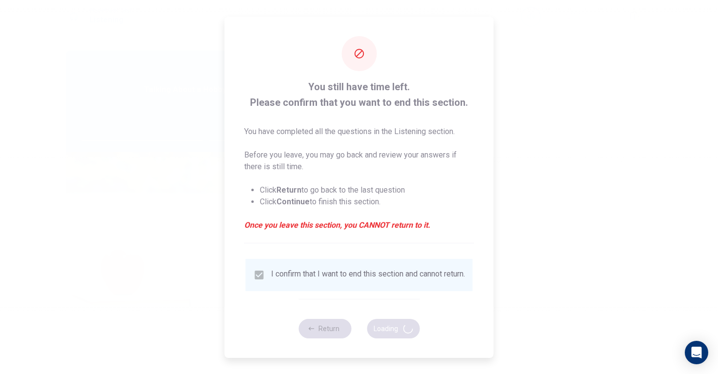
type input "71"
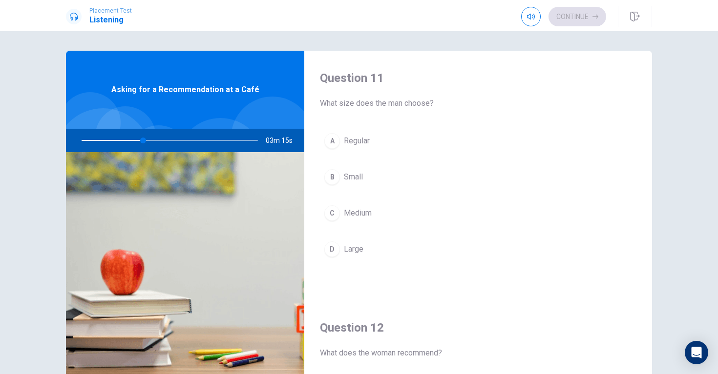
click at [333, 252] on div "D" at bounding box center [332, 250] width 16 height 16
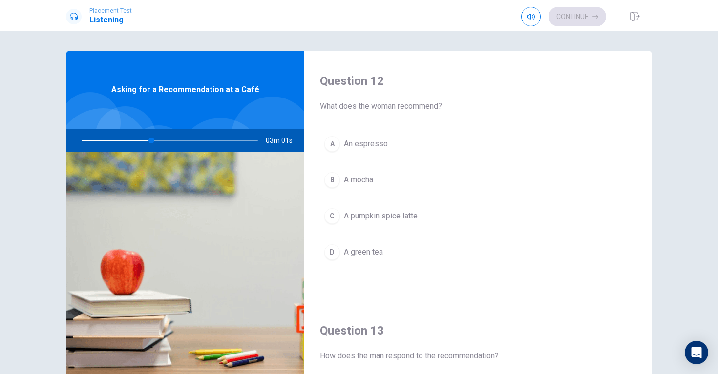
click at [395, 212] on span "A pumpkin spice latte" at bounding box center [381, 216] width 74 height 12
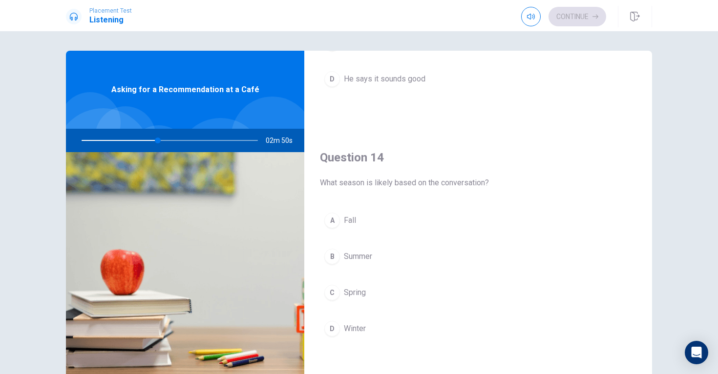
scroll to position [672, 0]
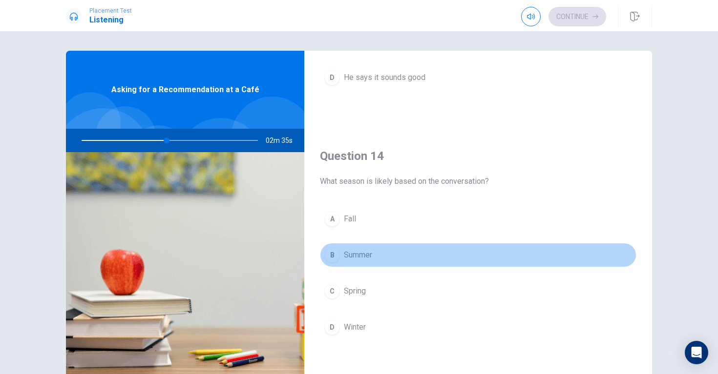
click at [376, 253] on button "B Summer" at bounding box center [478, 255] width 316 height 24
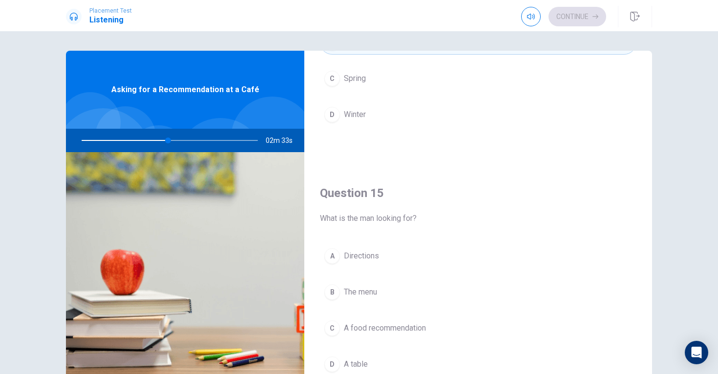
scroll to position [911, 0]
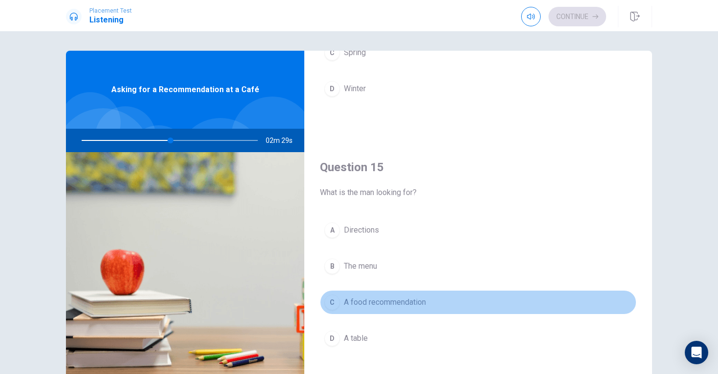
click at [354, 308] on span "A food recommendation" at bounding box center [385, 303] width 82 height 12
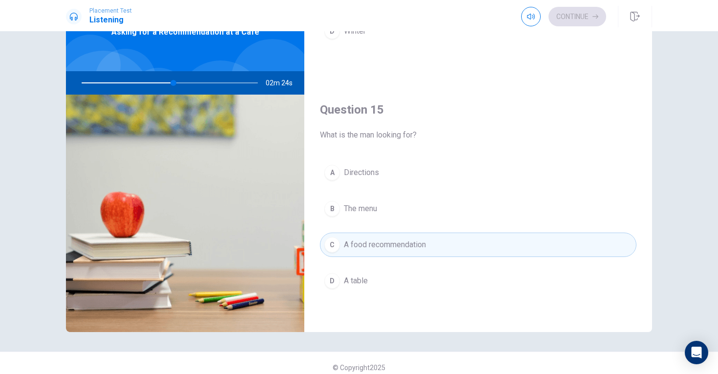
scroll to position [66, 0]
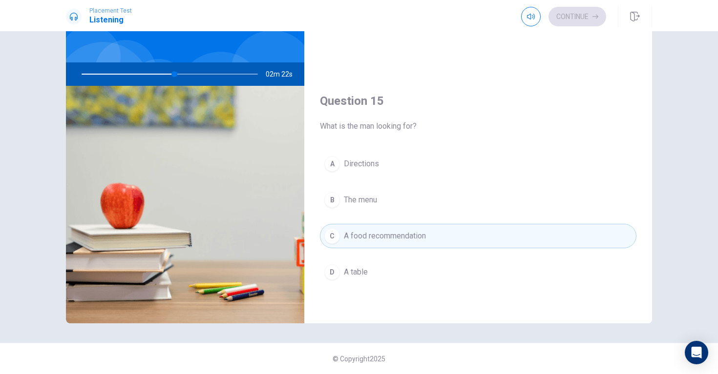
click at [586, 17] on div "Continue" at bounding box center [563, 17] width 85 height 20
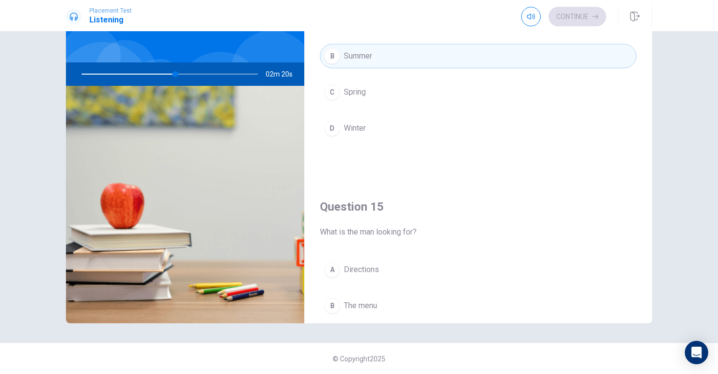
scroll to position [802, 0]
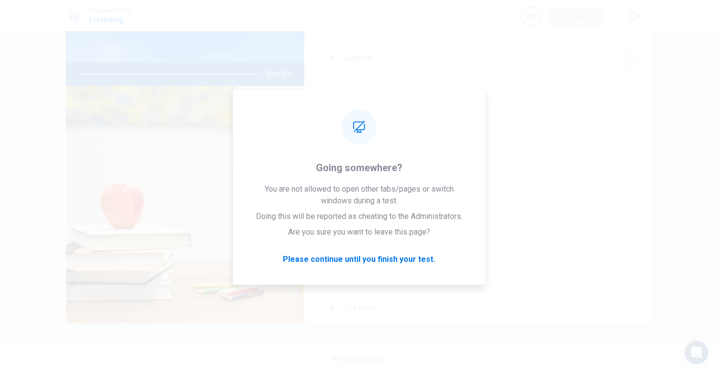
type input "0"
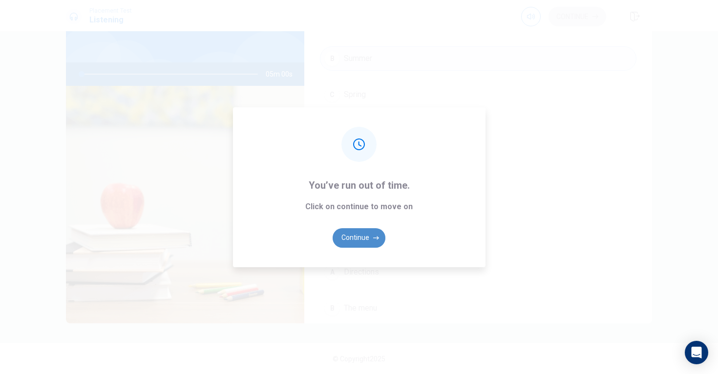
click at [367, 239] on button "Continue" at bounding box center [359, 239] width 53 height 20
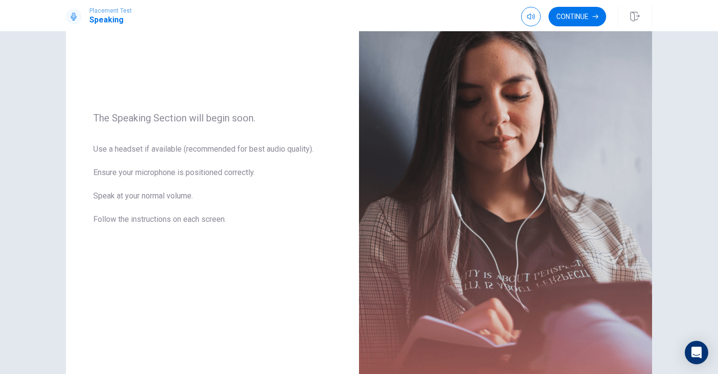
scroll to position [0, 0]
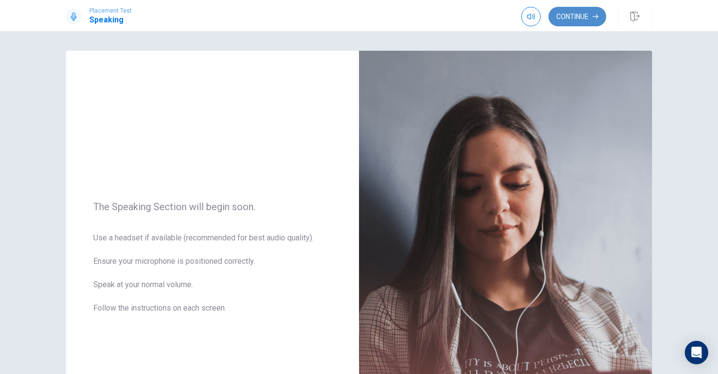
click at [596, 13] on button "Continue" at bounding box center [577, 17] width 58 height 20
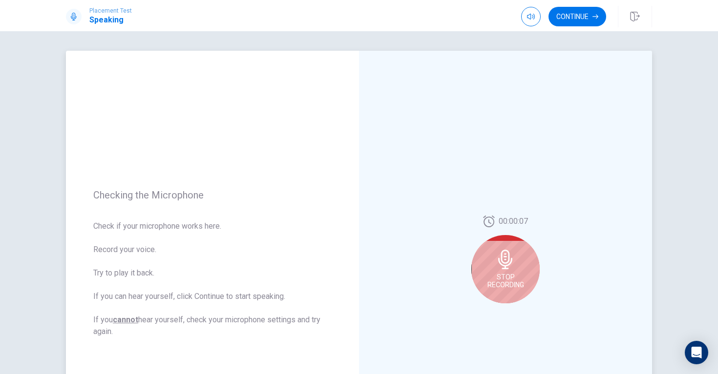
click at [494, 265] on div "Stop Recording" at bounding box center [505, 269] width 68 height 68
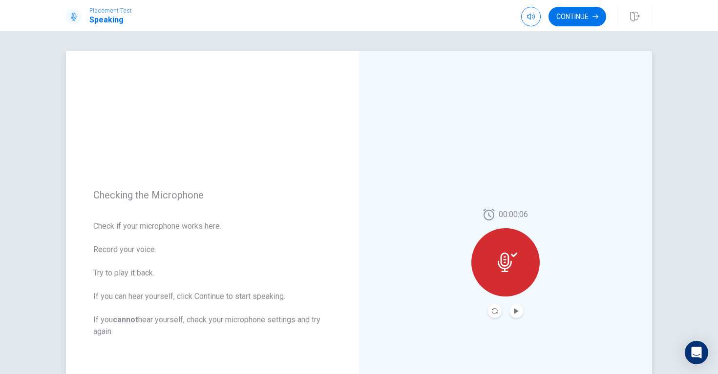
click at [511, 282] on div at bounding box center [505, 263] width 68 height 68
click at [492, 263] on div at bounding box center [505, 263] width 68 height 68
click at [515, 310] on icon "Play Audio" at bounding box center [516, 312] width 4 height 6
click at [515, 310] on icon "Pause Audio" at bounding box center [516, 312] width 5 height 6
click at [516, 259] on icon at bounding box center [508, 263] width 20 height 20
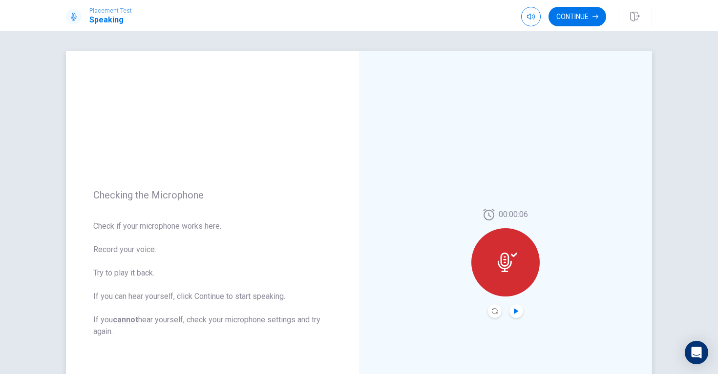
click at [499, 268] on icon at bounding box center [508, 263] width 20 height 20
click at [490, 313] on button "Record Again" at bounding box center [495, 312] width 14 height 14
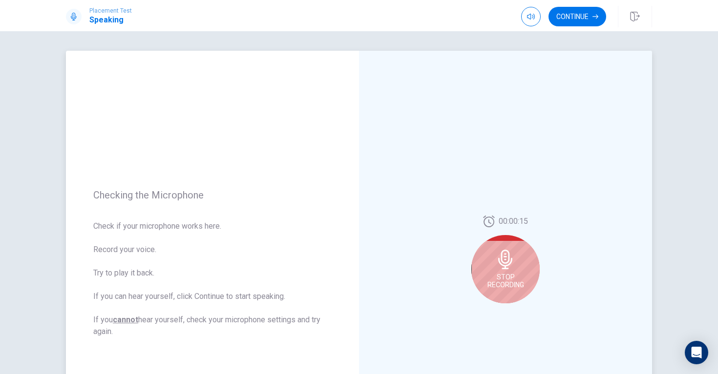
click at [512, 257] on icon at bounding box center [506, 260] width 20 height 20
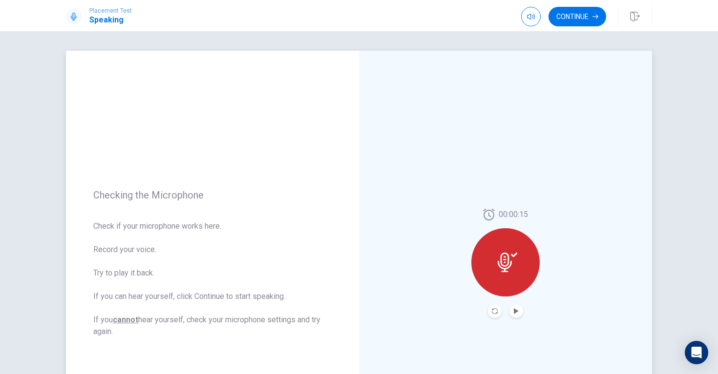
click at [504, 264] on icon at bounding box center [508, 263] width 20 height 20
click at [499, 269] on icon at bounding box center [508, 263] width 20 height 20
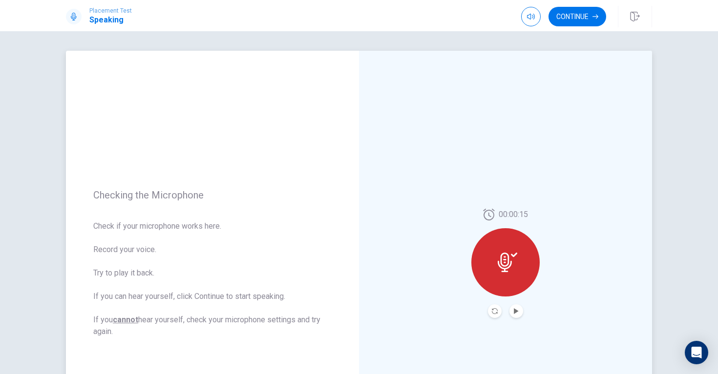
click at [504, 276] on div at bounding box center [505, 263] width 68 height 68
click at [520, 312] on button "Play Audio" at bounding box center [516, 312] width 14 height 14
click at [512, 251] on div at bounding box center [505, 263] width 68 height 68
click at [489, 304] on div "00:00:15" at bounding box center [505, 263] width 68 height 109
click at [492, 308] on button "Record Again" at bounding box center [495, 312] width 14 height 14
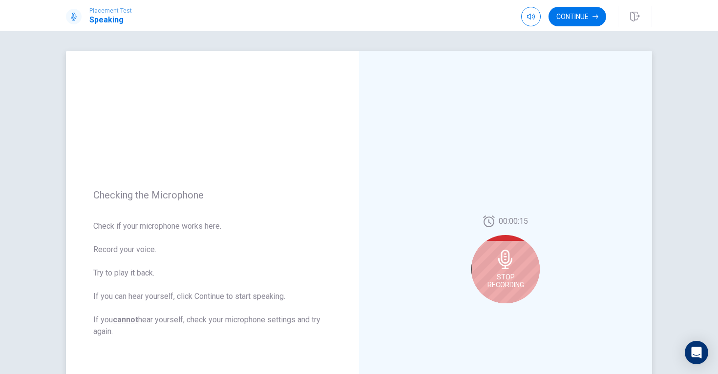
click at [519, 271] on div "Stop Recording" at bounding box center [505, 269] width 68 height 68
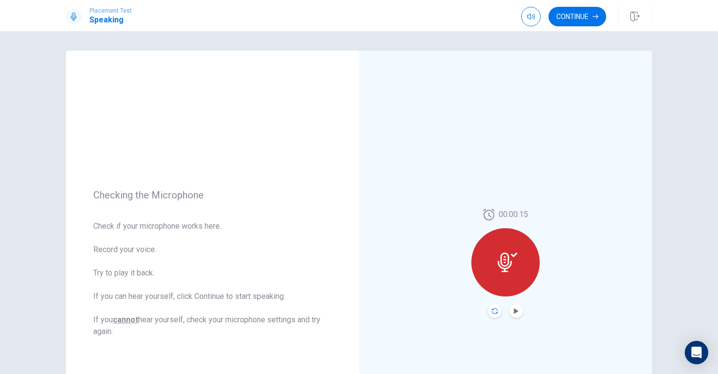
click at [497, 309] on icon "Record Again" at bounding box center [495, 312] width 6 height 6
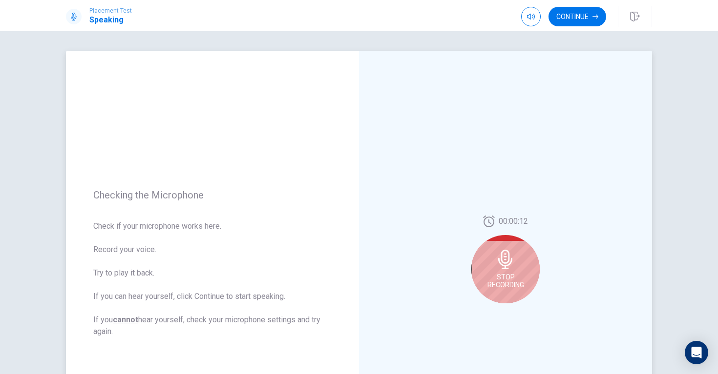
click at [522, 278] on span "Stop Recording" at bounding box center [505, 281] width 37 height 16
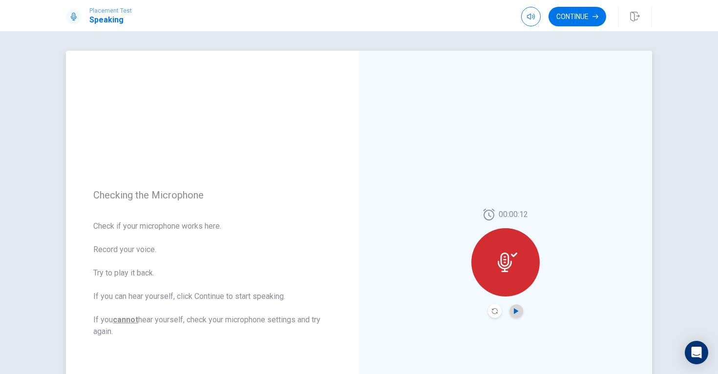
click at [514, 312] on icon "Play Audio" at bounding box center [516, 312] width 4 height 6
click at [571, 13] on button "Continue" at bounding box center [577, 17] width 58 height 20
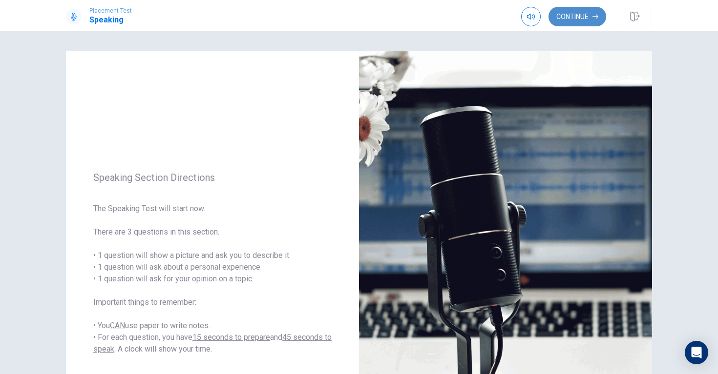
click at [582, 12] on button "Continue" at bounding box center [577, 17] width 58 height 20
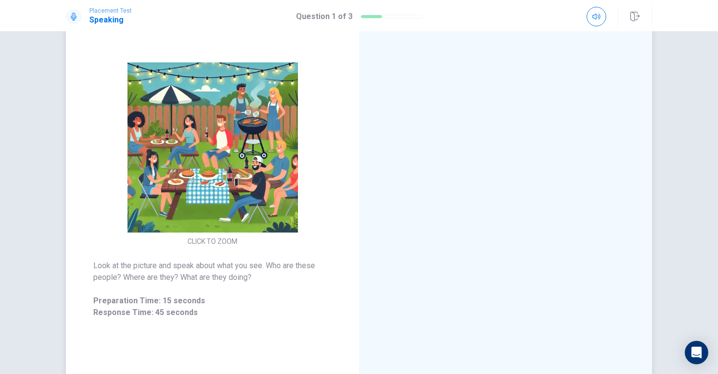
scroll to position [90, 0]
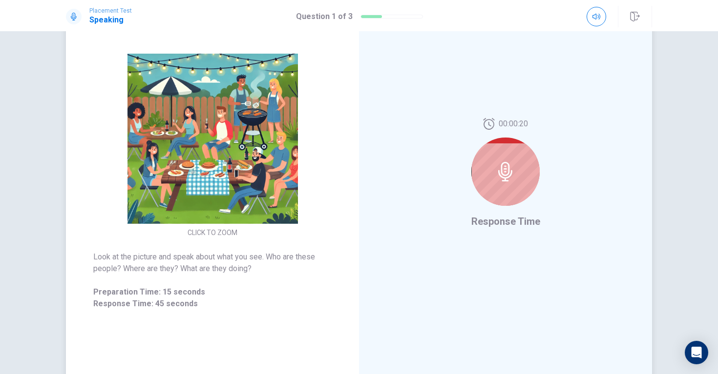
click at [506, 173] on icon at bounding box center [506, 172] width 20 height 20
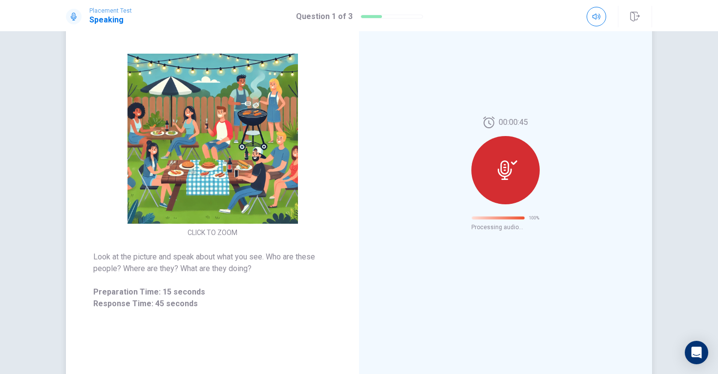
scroll to position [0, 0]
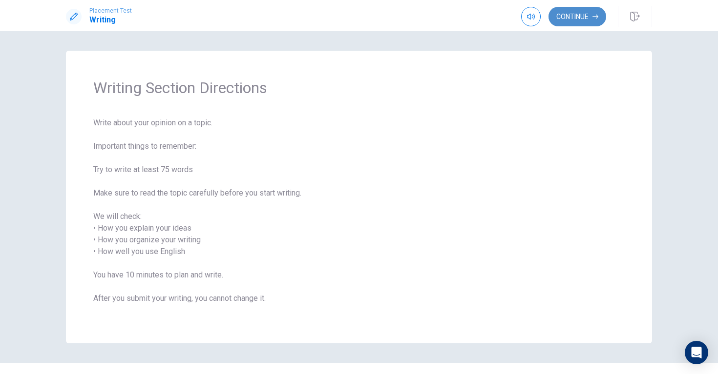
click at [581, 19] on button "Continue" at bounding box center [577, 17] width 58 height 20
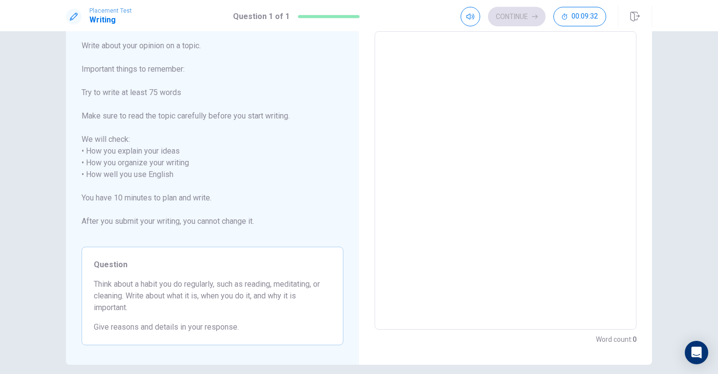
scroll to position [55, 0]
drag, startPoint x: 102, startPoint y: 288, endPoint x: 127, endPoint y: 282, distance: 26.1
click at [139, 285] on span "Think about a habit you do regularly, such as reading, meditating, or cleaning.…" at bounding box center [212, 295] width 237 height 35
drag, startPoint x: 125, startPoint y: 292, endPoint x: 175, endPoint y: 280, distance: 51.6
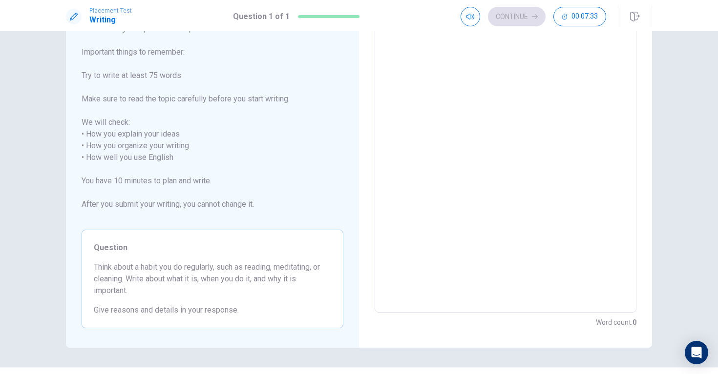
scroll to position [81, 0]
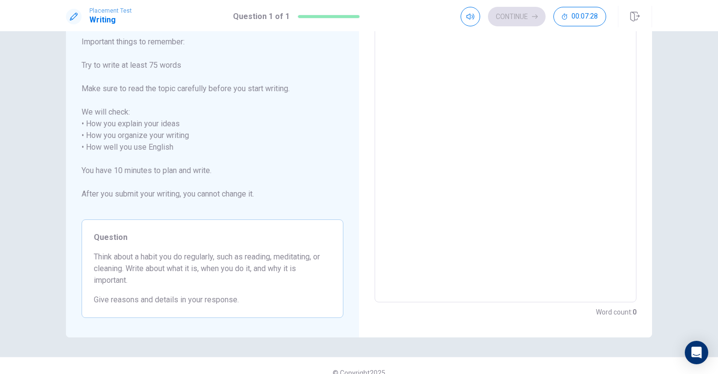
click at [412, 63] on textarea at bounding box center [505, 153] width 248 height 283
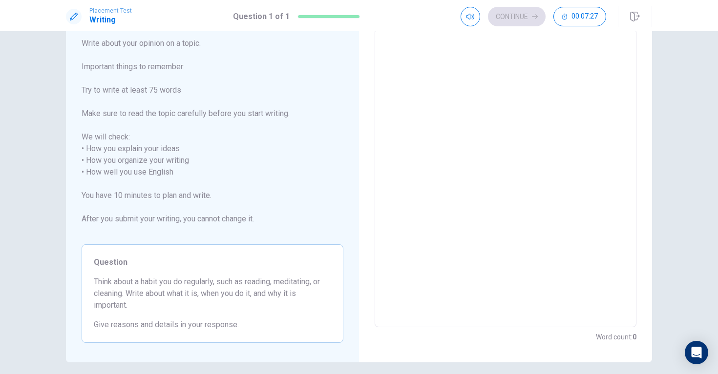
scroll to position [55, 0]
click at [412, 40] on textarea at bounding box center [505, 179] width 248 height 283
type textarea "i"
type textarea "x"
type textarea "i"
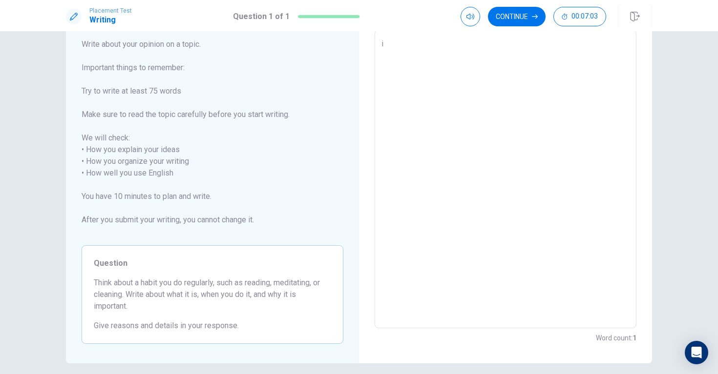
type textarea "x"
type textarea "i l"
type textarea "x"
type textarea "i la"
type textarea "x"
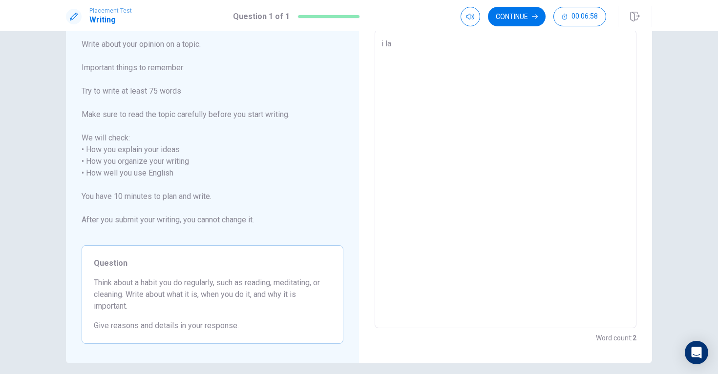
type textarea "i lak"
type textarea "x"
type textarea "i lake"
type textarea "x"
type textarea "i lak"
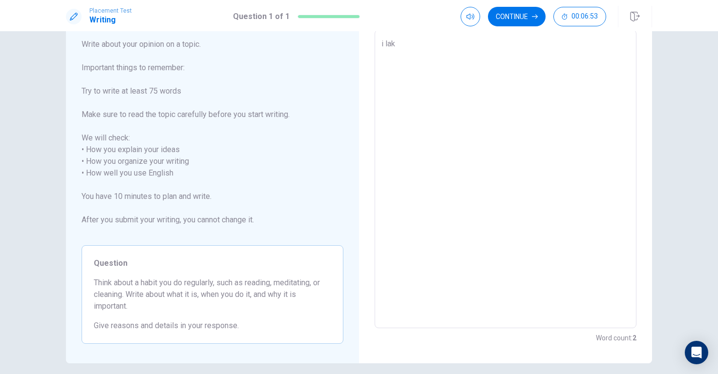
type textarea "x"
type textarea "i la"
type textarea "x"
type textarea "i l"
type textarea "x"
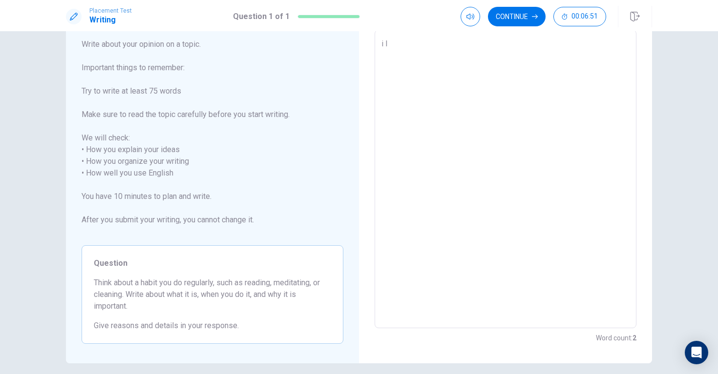
type textarea "i li"
type textarea "x"
type textarea "i lik"
type textarea "x"
type textarea "i like"
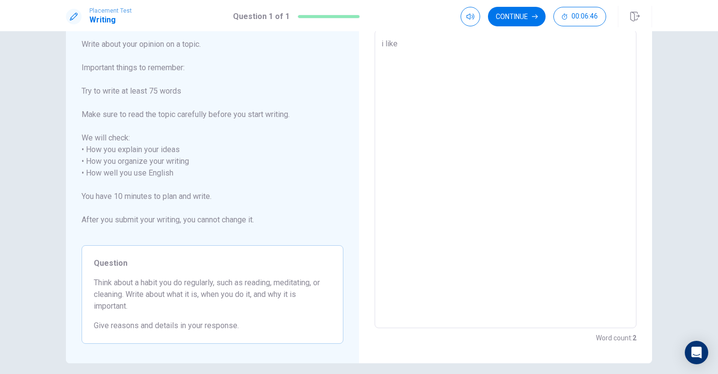
type textarea "x"
type textarea "i like"
type textarea "x"
type textarea "i like t"
type textarea "x"
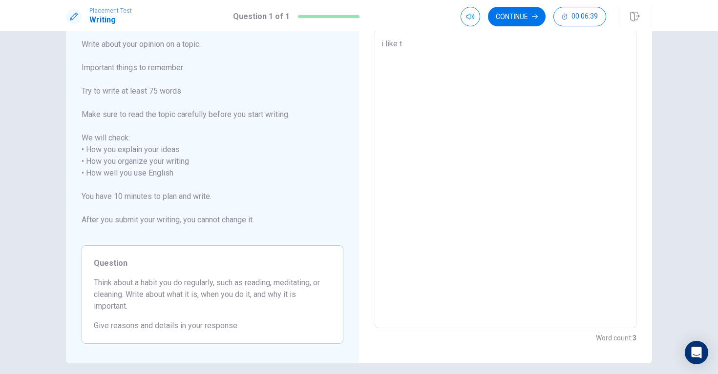
type textarea "i like to"
type textarea "x"
type textarea "i like to"
type textarea "x"
type textarea "i like to p"
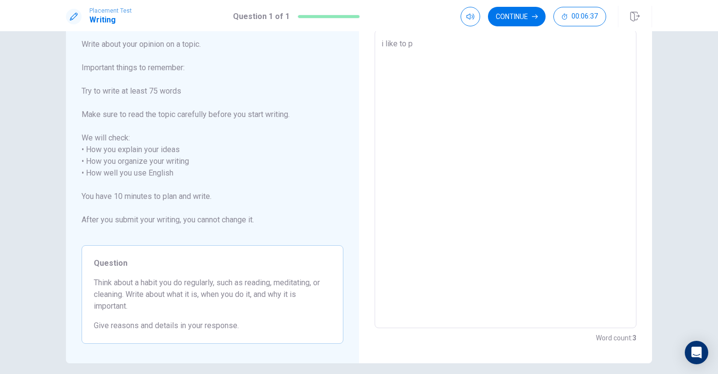
type textarea "x"
type textarea "i like to pi"
type textarea "x"
type textarea "i like to pia"
type textarea "x"
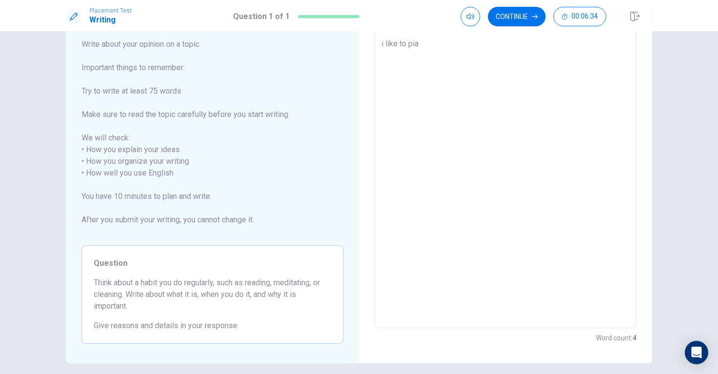
type textarea "i like to piay"
type textarea "x"
type textarea "i like to pia"
type textarea "x"
type textarea "i like to pi"
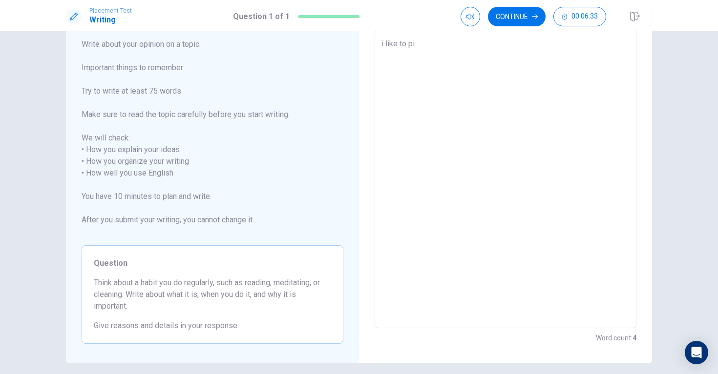
type textarea "x"
type textarea "i like to p"
type textarea "x"
type textarea "i like to pl"
type textarea "x"
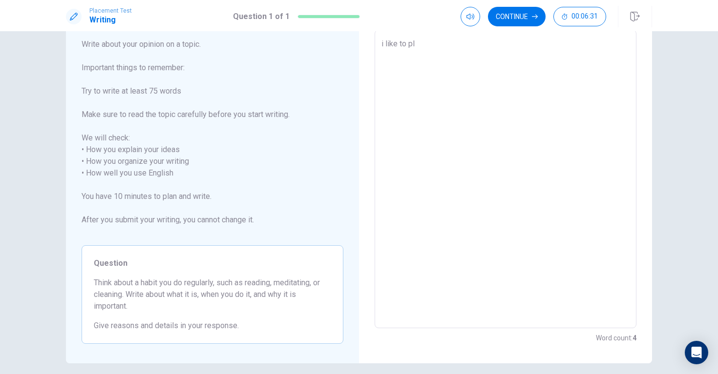
type textarea "i like to pla"
type textarea "x"
type textarea "i like to play"
type textarea "x"
type textarea "i like to play"
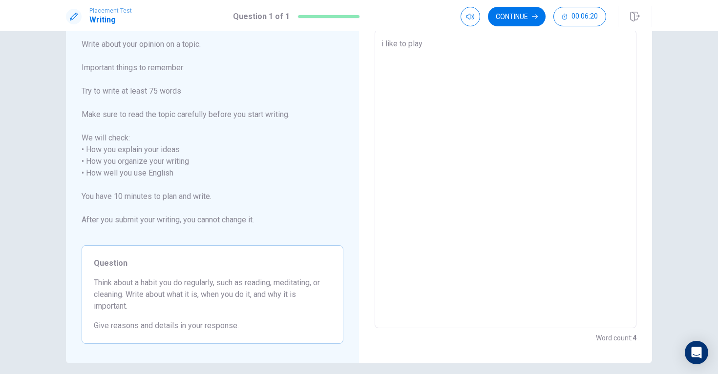
type textarea "x"
type textarea "i like to play b"
type textarea "x"
type textarea "i like to play ba"
type textarea "x"
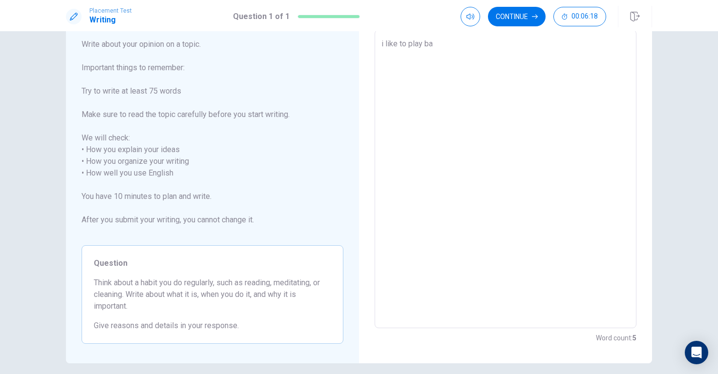
type textarea "i like to play bad"
type textarea "x"
type textarea "i like to play badm"
type textarea "x"
type textarea "i like to play badmi"
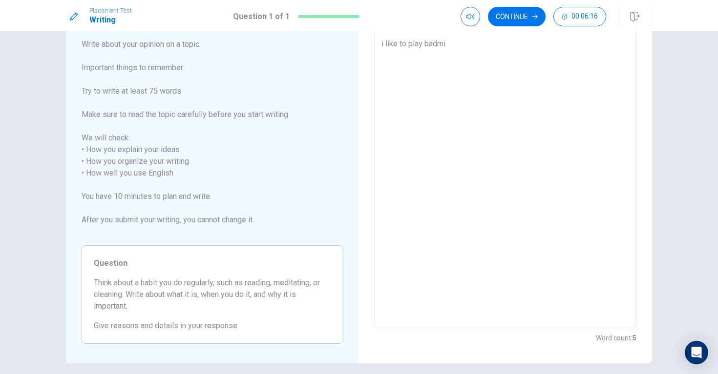
type textarea "x"
type textarea "i like to play badmin"
type textarea "x"
type textarea "i like to play badmint"
type textarea "x"
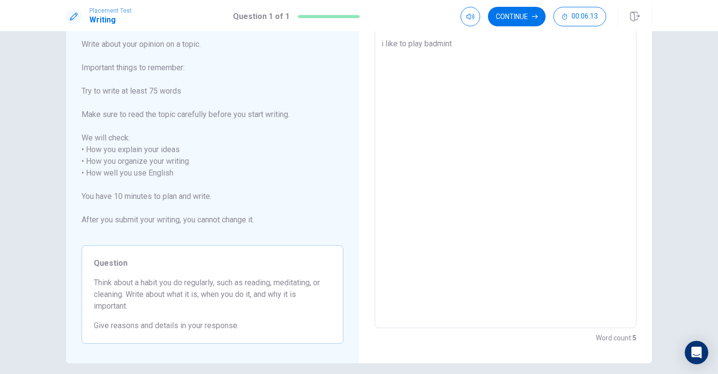
type textarea "i like to play badminto"
type textarea "x"
type textarea "i like to play badminton"
type textarea "x"
type textarea "i like to play badminton"
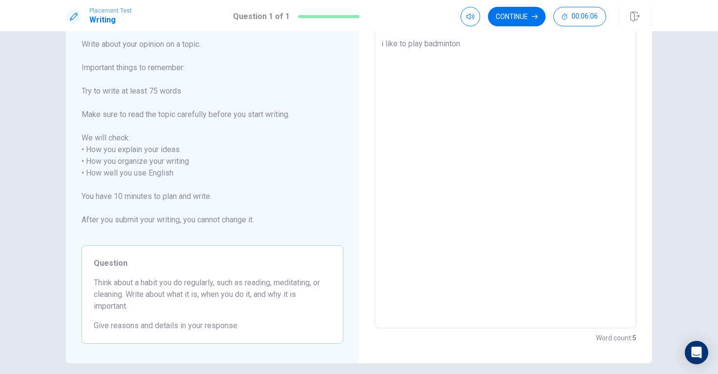
type textarea "x"
type textarea "i like to play badminton b"
type textarea "x"
type textarea "i like to play badminton be"
type textarea "x"
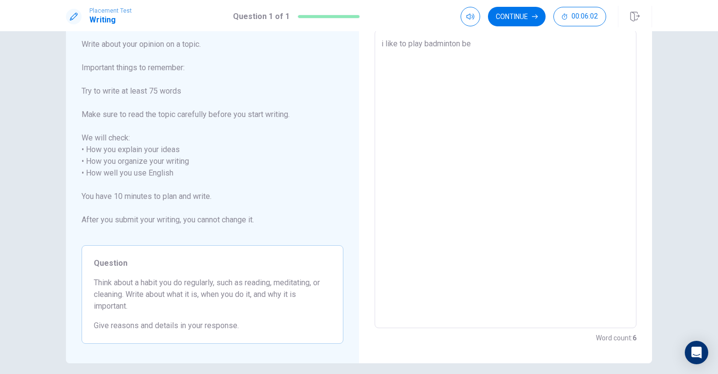
type textarea "i like to play badminton bec"
type textarea "x"
type textarea "i like to play badminton beca"
type textarea "x"
type textarea "i like to play badminton becau"
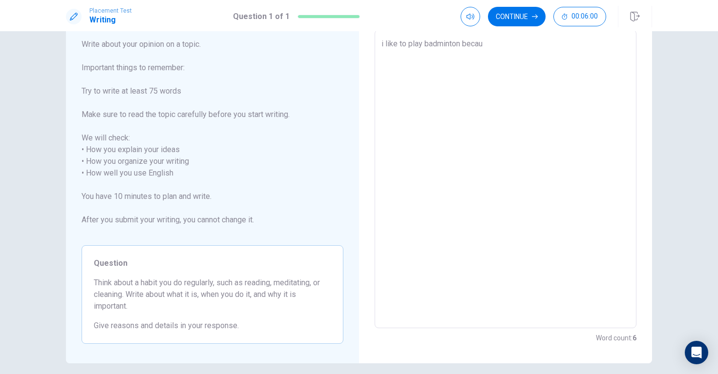
type textarea "x"
type textarea "i like to play badminton becaus"
type textarea "x"
type textarea "i like to play badminton because"
type textarea "x"
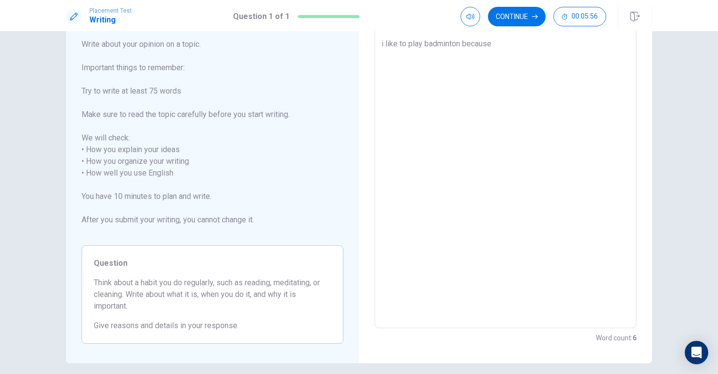
type textarea "i like to play badminton because"
type textarea "x"
type textarea "i like to play badminton because i"
type textarea "x"
type textarea "i like to play badminton because in"
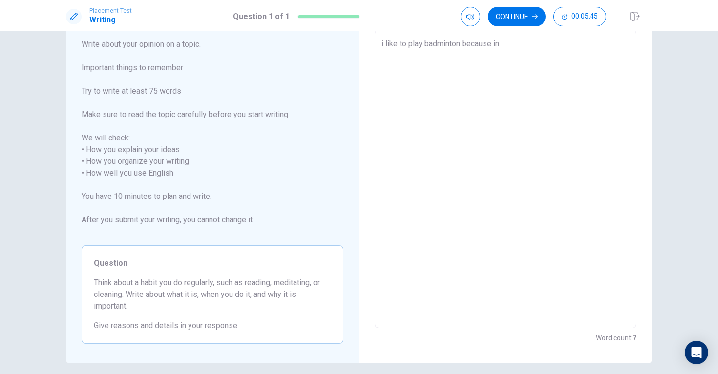
type textarea "x"
type textarea "i like to play badminton because in"
type textarea "x"
type textarea "i like to play badminton because in m"
type textarea "x"
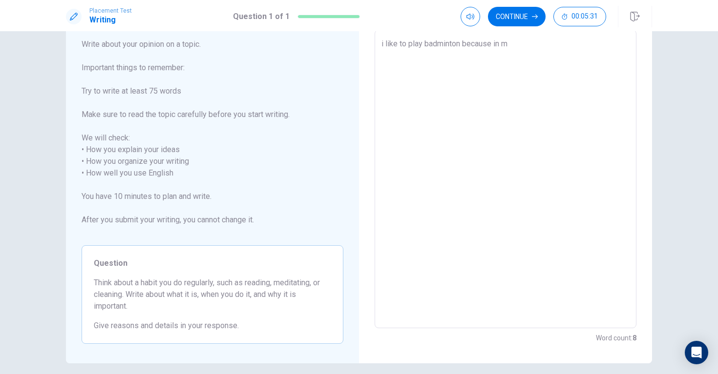
type textarea "i like to play badminton because in"
type textarea "x"
type textarea "i like to play badminton because in"
type textarea "x"
type textarea "i like to play badminton because i"
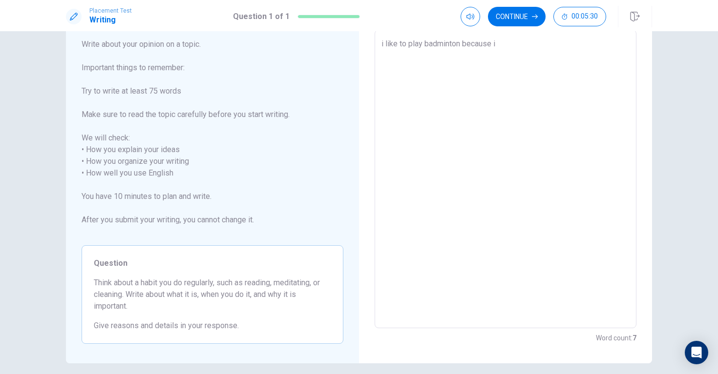
type textarea "x"
type textarea "i like to play badminton because"
type textarea "x"
type textarea "i like to play badminton because m"
type textarea "x"
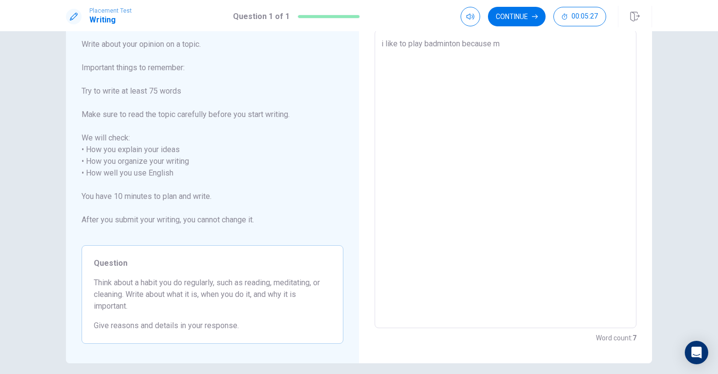
type textarea "i like to play badminton because my"
type textarea "x"
type textarea "i like to play badminton because my"
type textarea "x"
type textarea "i like to play badminton because my f"
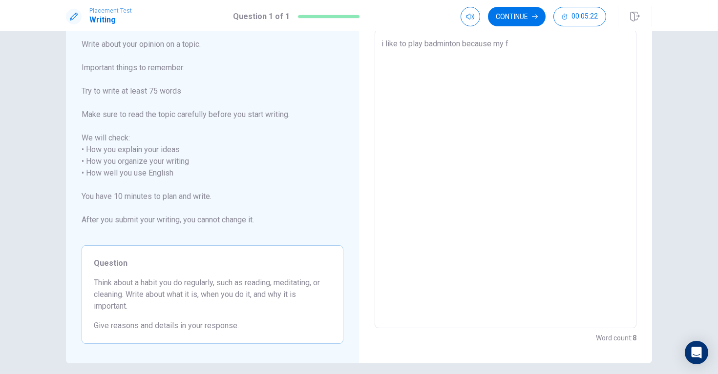
type textarea "x"
type textarea "i like to play badminton because my fr"
type textarea "x"
type textarea "i like to play badminton because my fra"
type textarea "x"
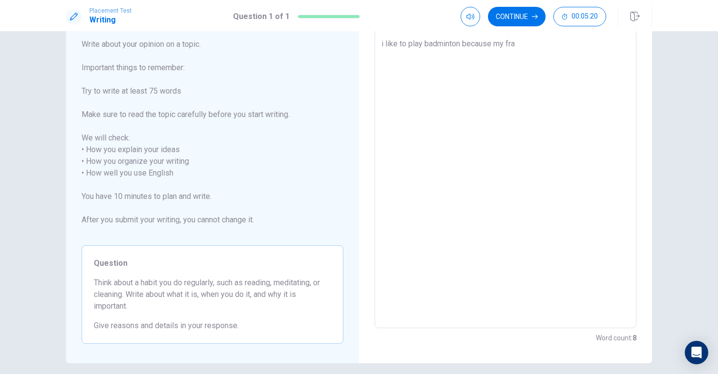
type textarea "i like to play badminton because my fran"
type textarea "x"
type textarea "i like to play badminton because my frand"
type textarea "x"
type textarea "i like to play badminton because my fran"
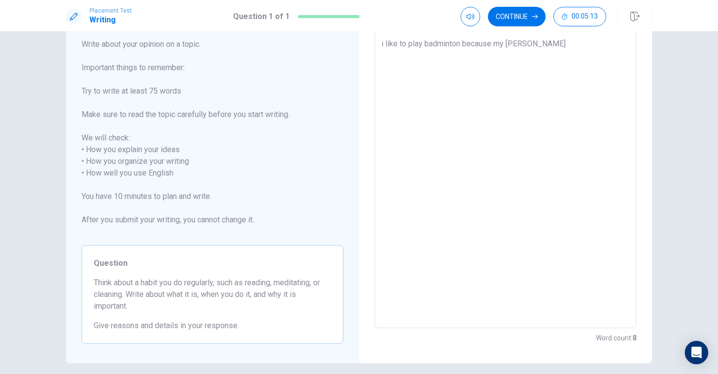
type textarea "x"
type textarea "i like to play badminton because my fra"
type textarea "x"
type textarea "i like to play badminton because my fr"
type textarea "x"
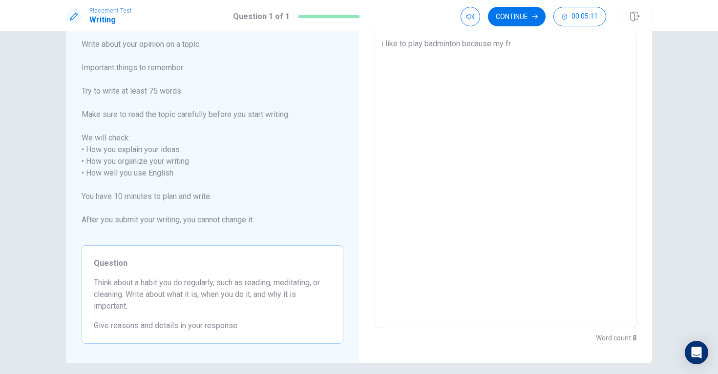
type textarea "i like to play badminton because my fri"
type textarea "x"
type textarea "i like to play badminton because my fria"
type textarea "x"
type textarea "i like to play badminton because my frian"
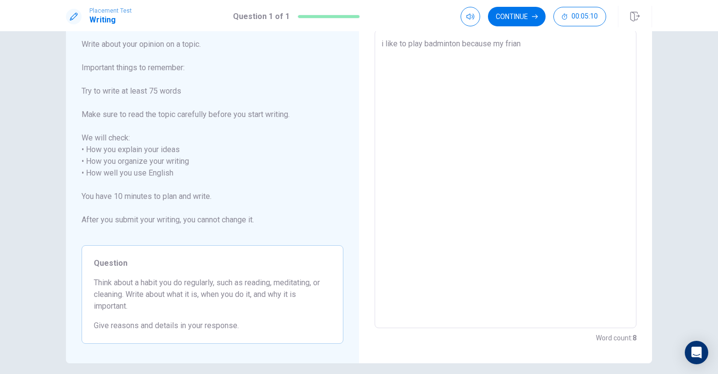
type textarea "x"
type textarea "i like to play badminton because my friand"
type textarea "x"
type textarea "i like to play badminton because my friand"
type textarea "x"
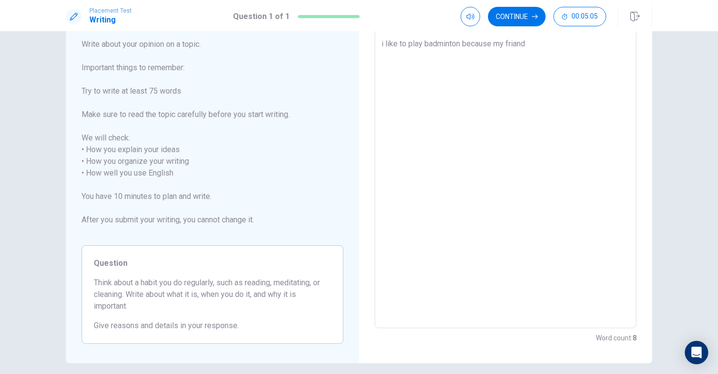
type textarea "i like to play badminton because my friand c"
type textarea "x"
type textarea "i like to play badminton because my friand co"
type textarea "x"
type textarea "i like to play badminton because my friand com"
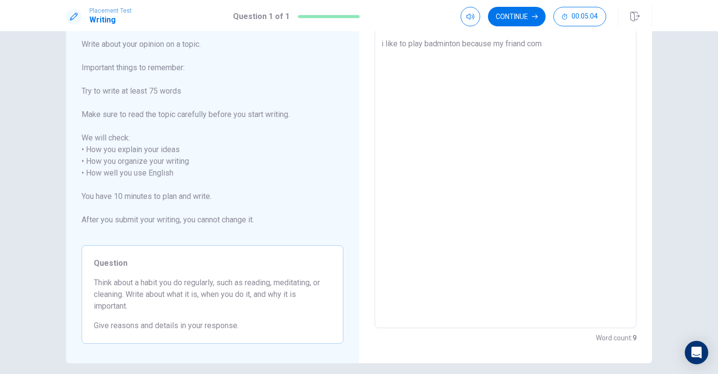
type textarea "x"
type textarea "i like to play badminton because my friand com"
type textarea "x"
type textarea "i like to play badminton because my friand com t"
type textarea "x"
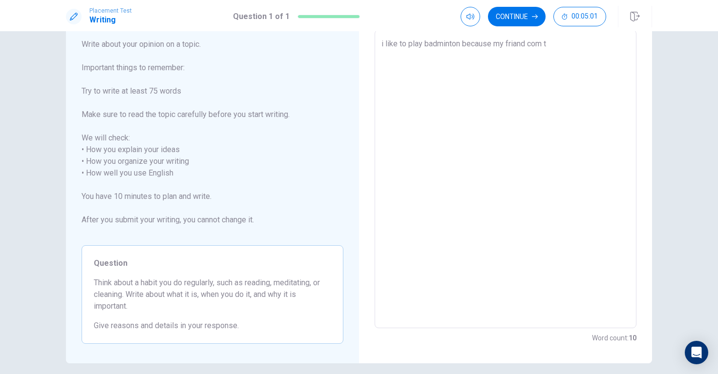
type textarea "i like to play badminton because my friand com to"
type textarea "x"
type textarea "i like to play badminton because my friand com to"
type textarea "x"
type textarea "i like to play badminton because my friand com to m"
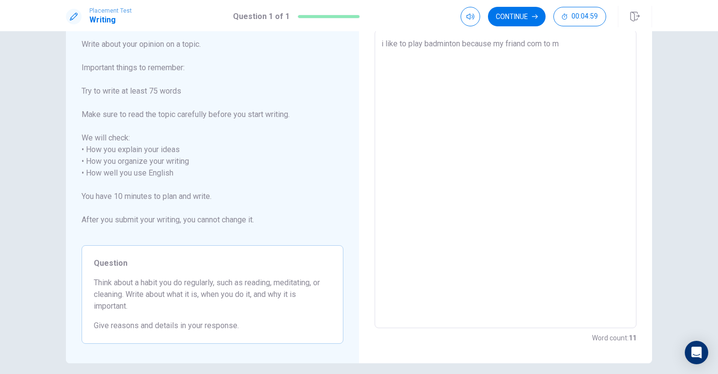
type textarea "x"
type textarea "i like to play badminton because my friand com to my"
type textarea "x"
type textarea "i like to play badminton because my friand com to my"
type textarea "x"
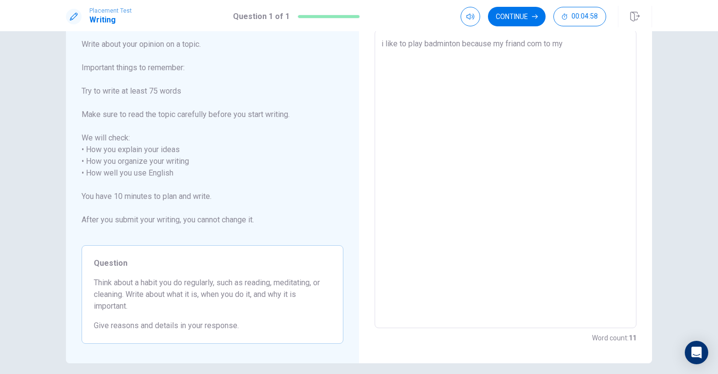
type textarea "i like to play badminton because my friand com to my h"
type textarea "x"
type textarea "i like to play badminton because my friand com to my ho"
type textarea "x"
type textarea "i like to play badminton because my friand com to my hom"
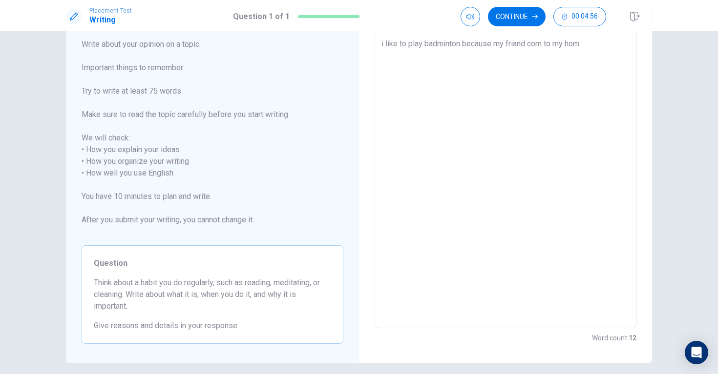
type textarea "x"
type textarea "i like to play badminton because my friand com to my home"
type textarea "x"
type textarea "i like to play badminton because my friand com to my home"
type textarea "x"
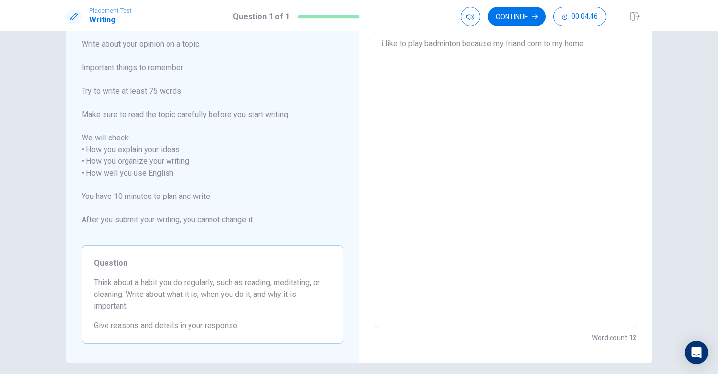
type textarea "i like to play badminton because my friand com to my home a"
type textarea "x"
type textarea "i like to play badminton because my friand com to my home an"
type textarea "x"
type textarea "i like to play badminton because my friand com to my home and"
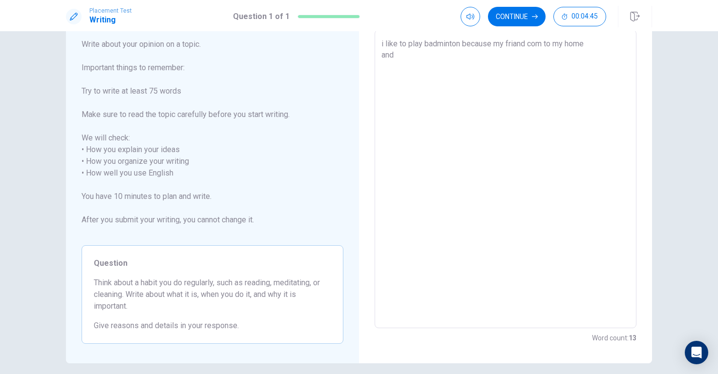
type textarea "x"
type textarea "i like to play badminton because my friand com to my home and"
type textarea "x"
type textarea "i like to play badminton because my friand com to my home and h"
type textarea "x"
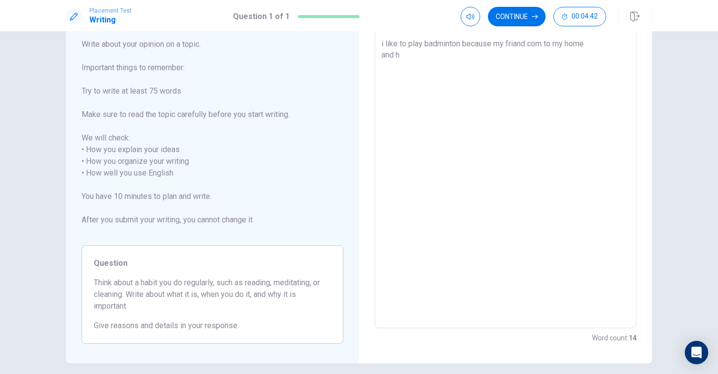
type textarea "i like to play badminton because my friand com to my home and he"
type textarea "x"
type textarea "i like to play badminton because my friand com to my home and he"
type textarea "x"
type textarea "i like to play badminton because my friand com to my home and he a"
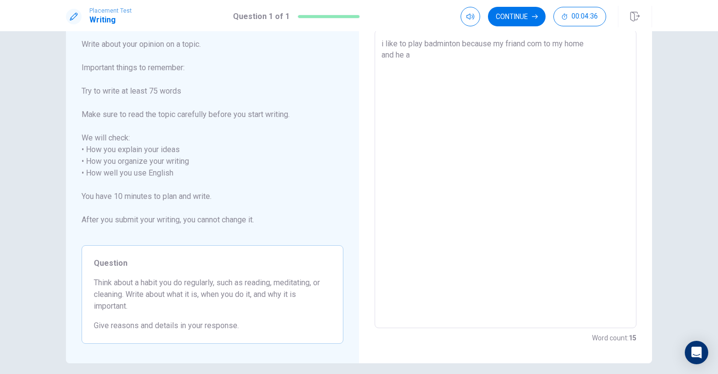
type textarea "x"
type textarea "i like to play badminton because my friand com to my home and he ar"
type textarea "x"
type textarea "i like to play badminton because my friand com to my home and he are"
type textarea "x"
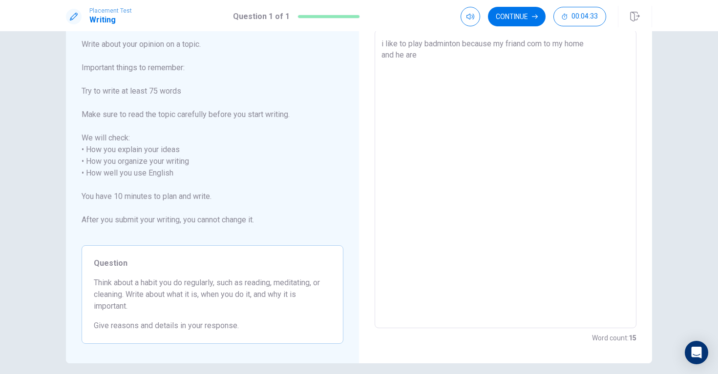
type textarea "i like to play badminton because my friand com to my home and he are"
type textarea "x"
type textarea "i like to play badminton because my friand com to my home and he are p"
type textarea "x"
type textarea "i like to play badminton because my friand com to my home and he are pi"
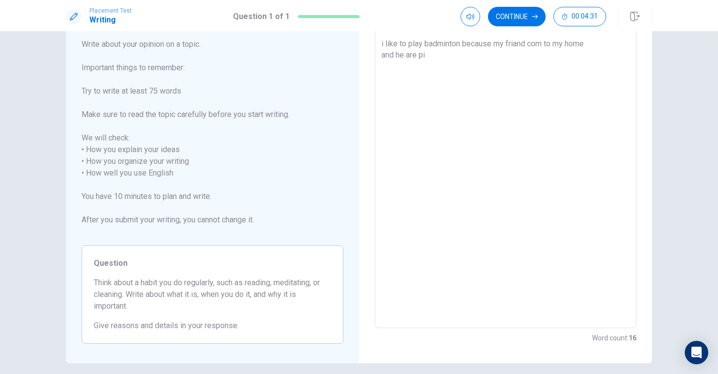
type textarea "x"
type textarea "i like to play badminton because my friand com to my home and he are pia"
type textarea "x"
type textarea "i like to play badminton because my friand com to my home and he are pi"
click at [388, 68] on textarea "i like to play badminton because my friand com to my home and he are play badmi…" at bounding box center [505, 179] width 248 height 283
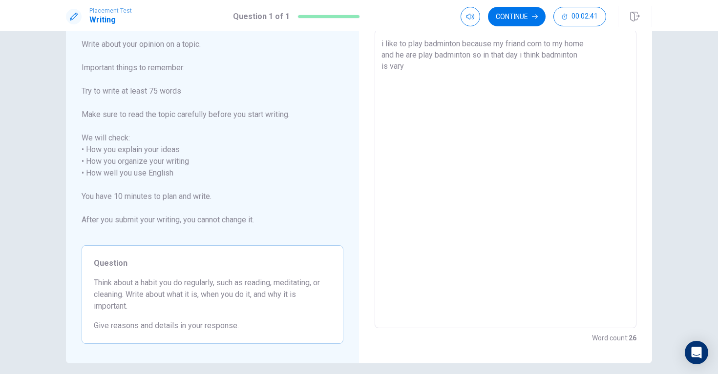
click at [408, 65] on textarea "i like to play badminton because my friand com to my home and he are play badmi…" at bounding box center [505, 179] width 248 height 283
click at [434, 66] on textarea "i like to play badminton because my friand com to my home and he are play badmi…" at bounding box center [505, 179] width 248 height 283
click at [466, 68] on textarea "i like to play badminton because my friand com to my home and he are play badmi…" at bounding box center [505, 179] width 248 height 283
click at [471, 69] on textarea "i like to play badminton because my friand com to my home and he are play badmi…" at bounding box center [505, 179] width 248 height 283
click at [383, 44] on textarea "i like to play badminton because my friand com to my home and he are play badmi…" at bounding box center [505, 179] width 248 height 283
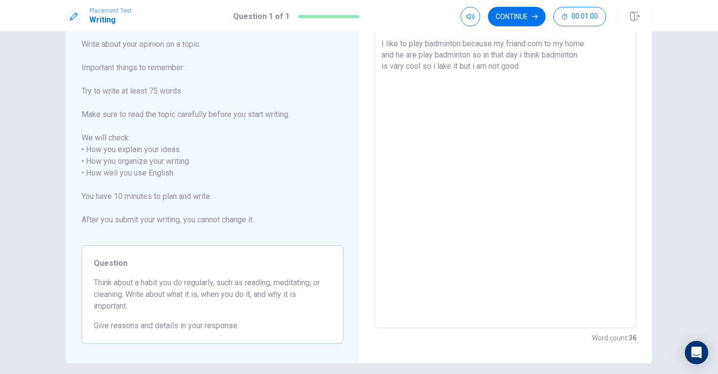
click at [526, 69] on textarea "I like to play badminton because my friand com to my home and he are play badmi…" at bounding box center [505, 179] width 248 height 283
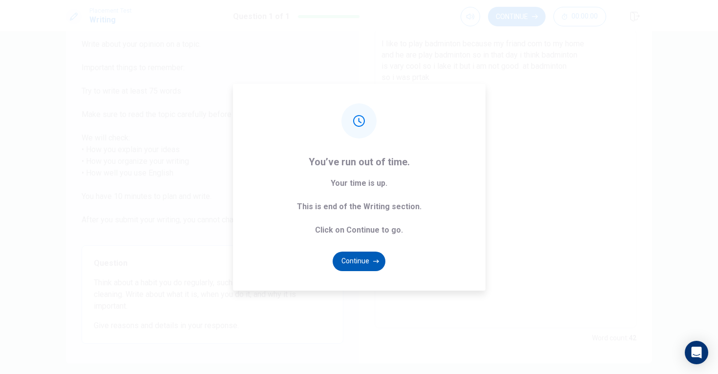
click at [353, 258] on button "Continue" at bounding box center [359, 262] width 53 height 20
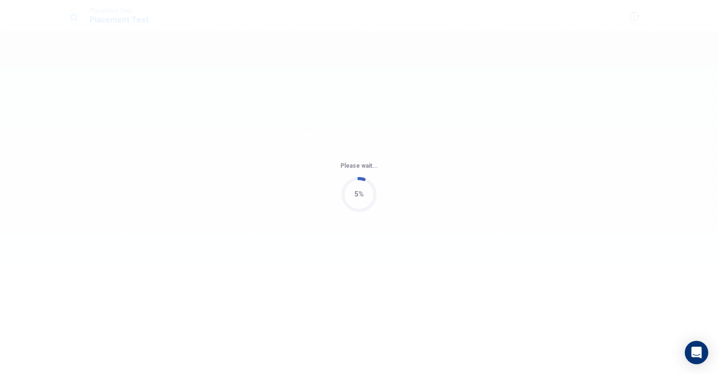
scroll to position [0, 0]
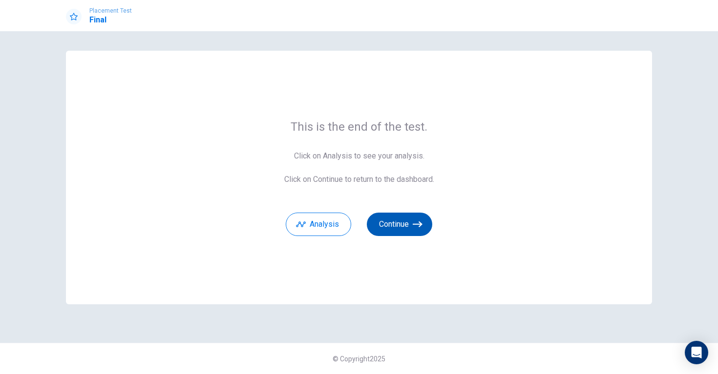
click at [404, 222] on button "Continue" at bounding box center [399, 224] width 65 height 23
